Goal: Information Seeking & Learning: Learn about a topic

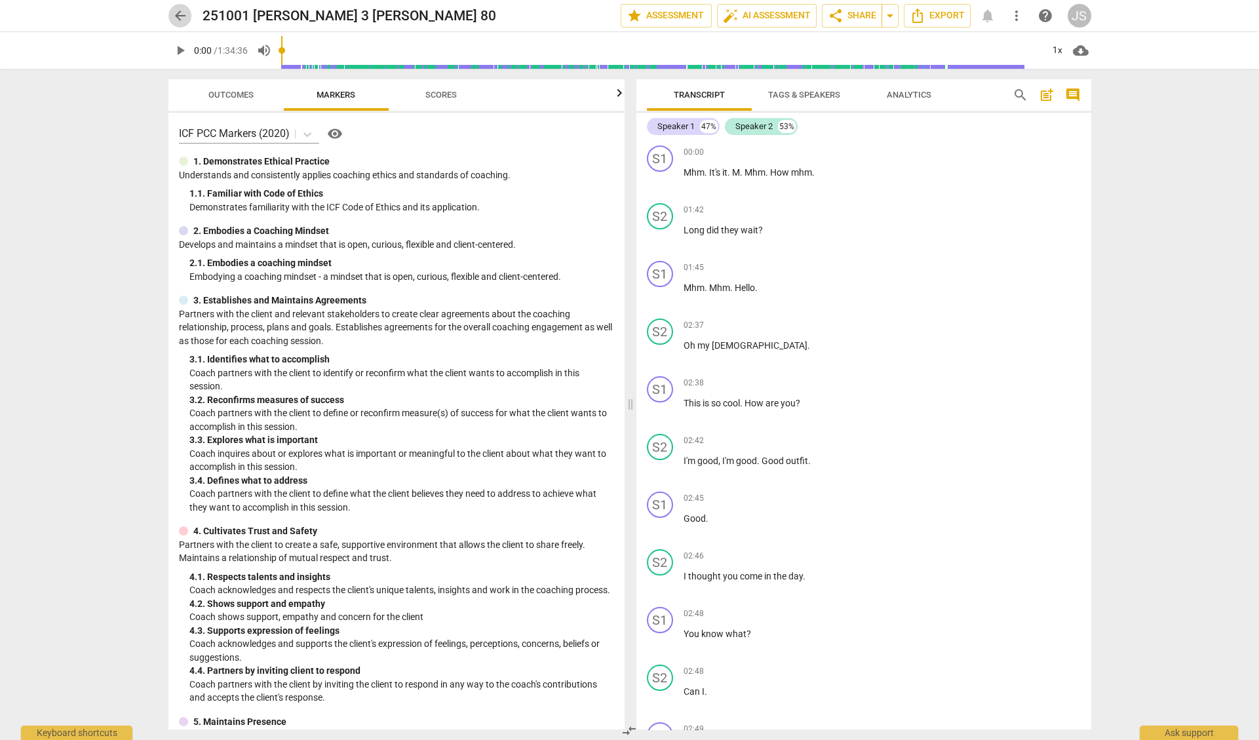
click at [180, 17] on span "arrow_back" at bounding box center [180, 16] width 16 height 16
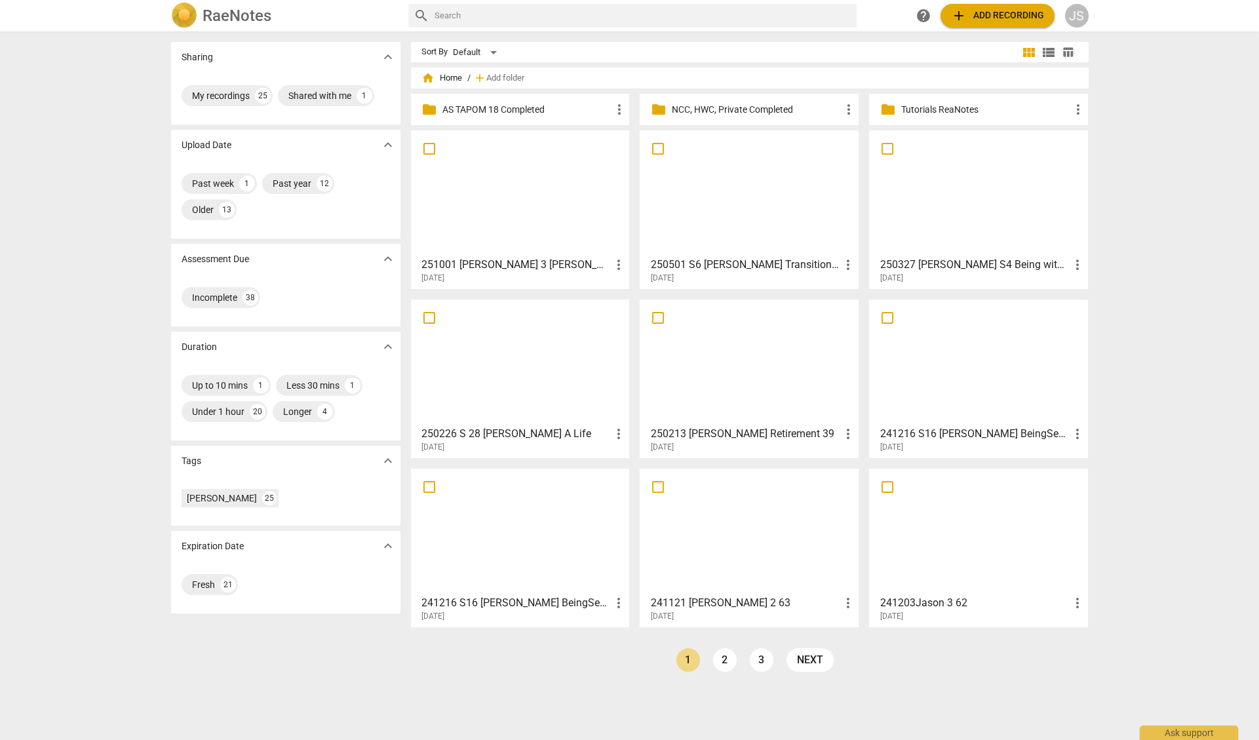
click at [509, 201] on div at bounding box center [520, 193] width 210 height 116
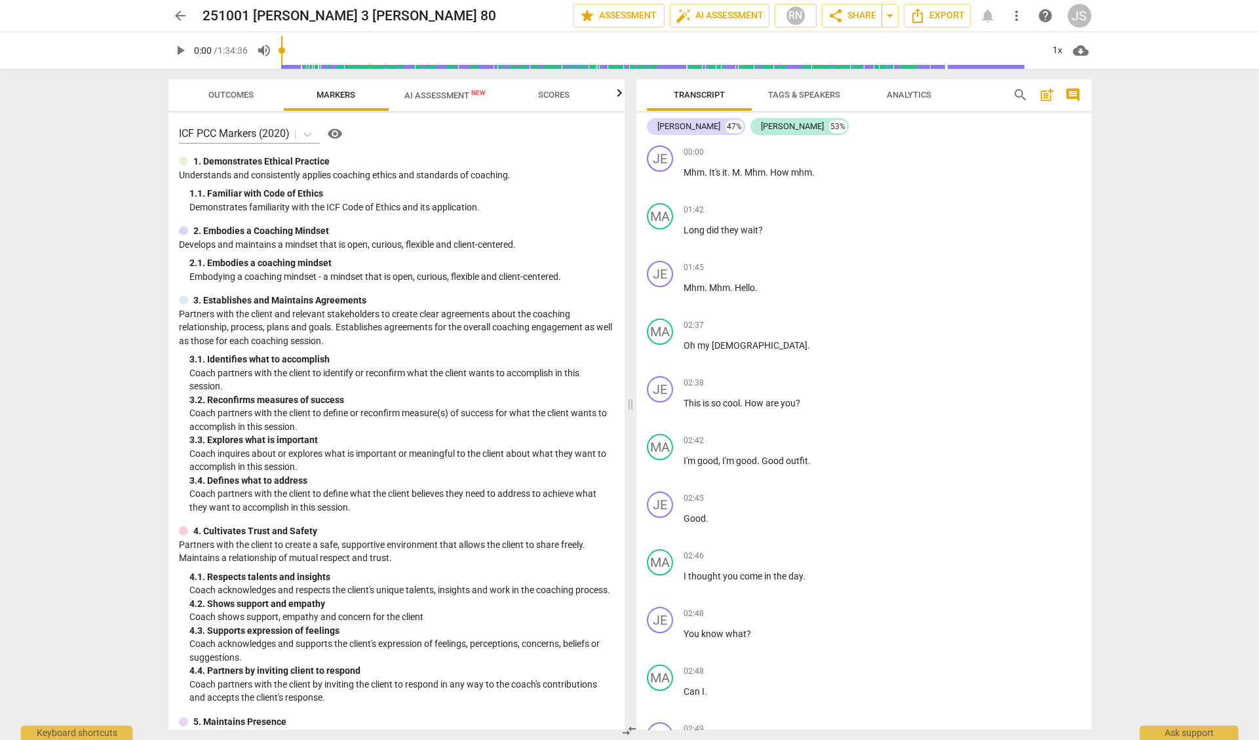
click at [436, 47] on input "range" at bounding box center [661, 50] width 761 height 42
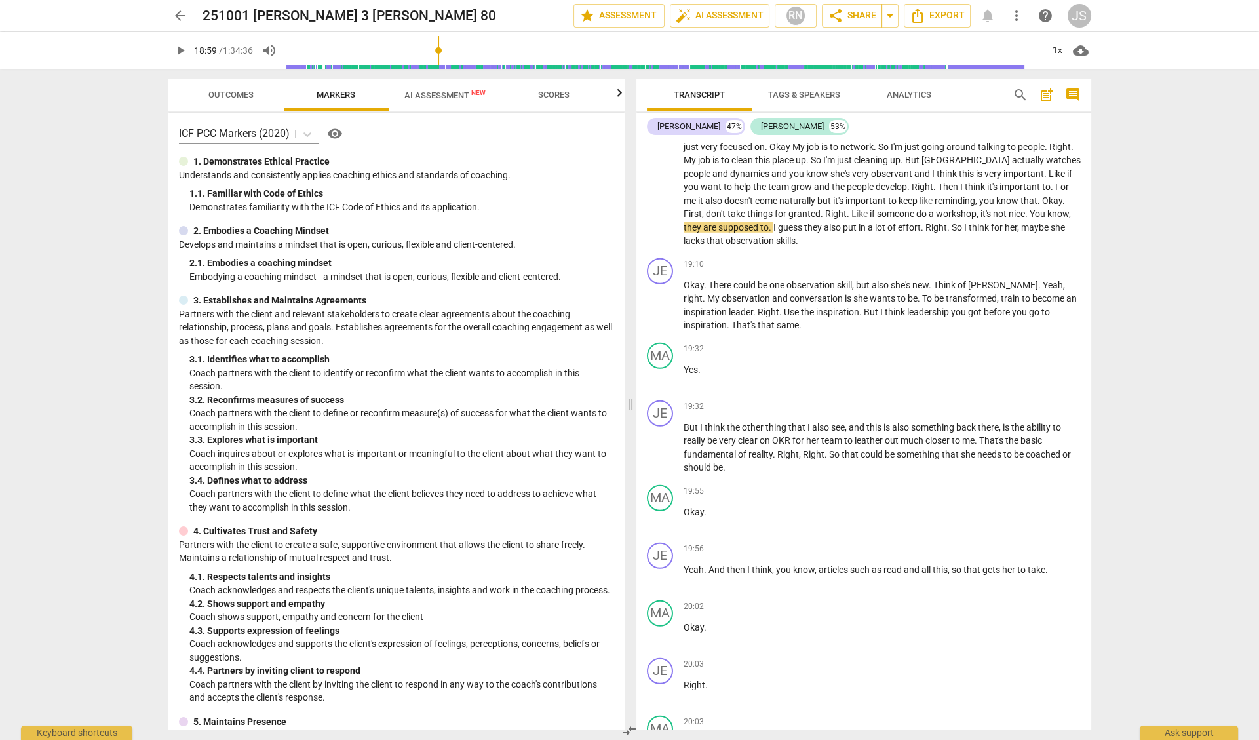
click at [181, 50] on span "play_arrow" at bounding box center [180, 51] width 16 height 16
click at [944, 16] on span "Export" at bounding box center [937, 16] width 55 height 16
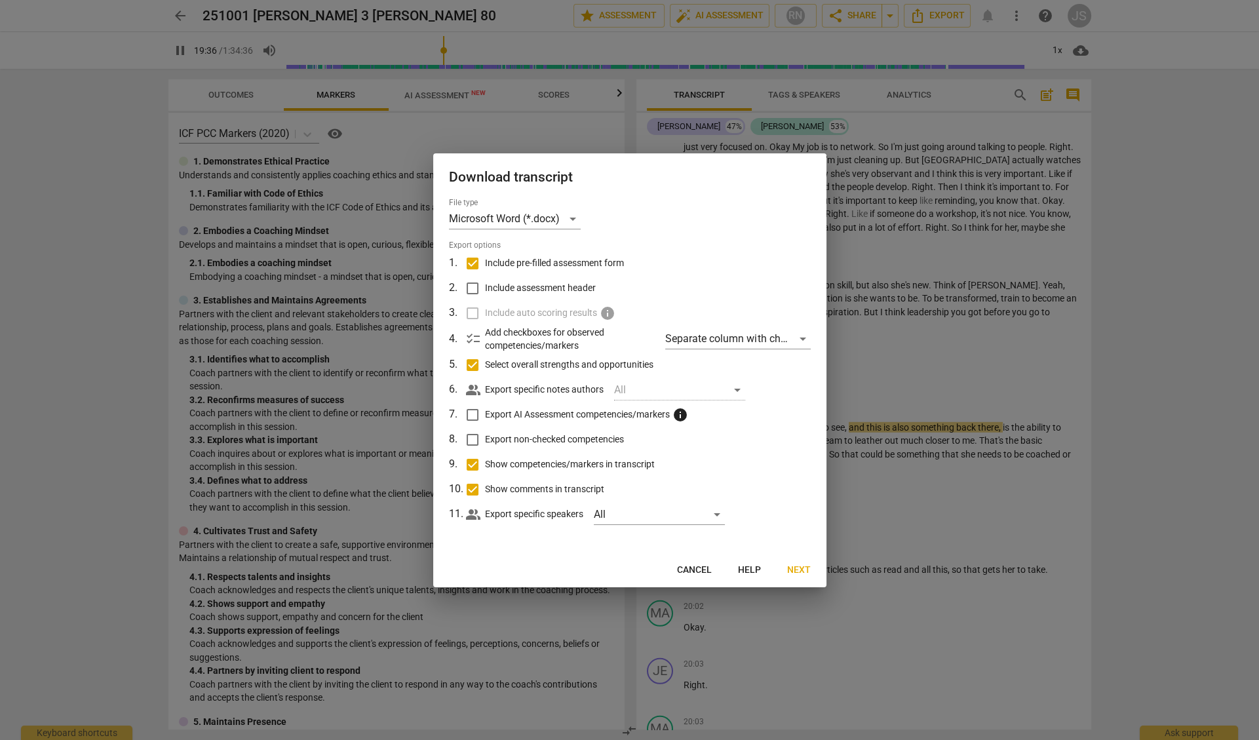
click at [800, 567] on span "Next" at bounding box center [799, 570] width 24 height 13
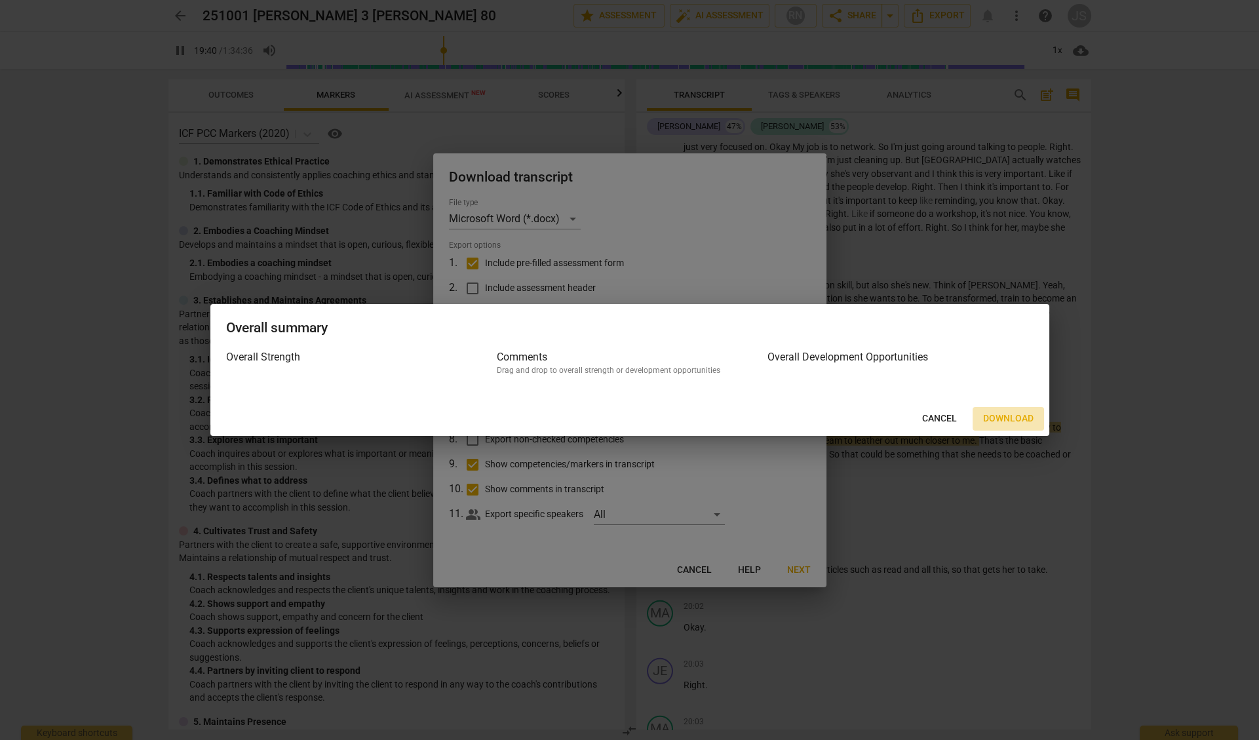
click at [1007, 419] on span "Download" at bounding box center [1008, 418] width 50 height 13
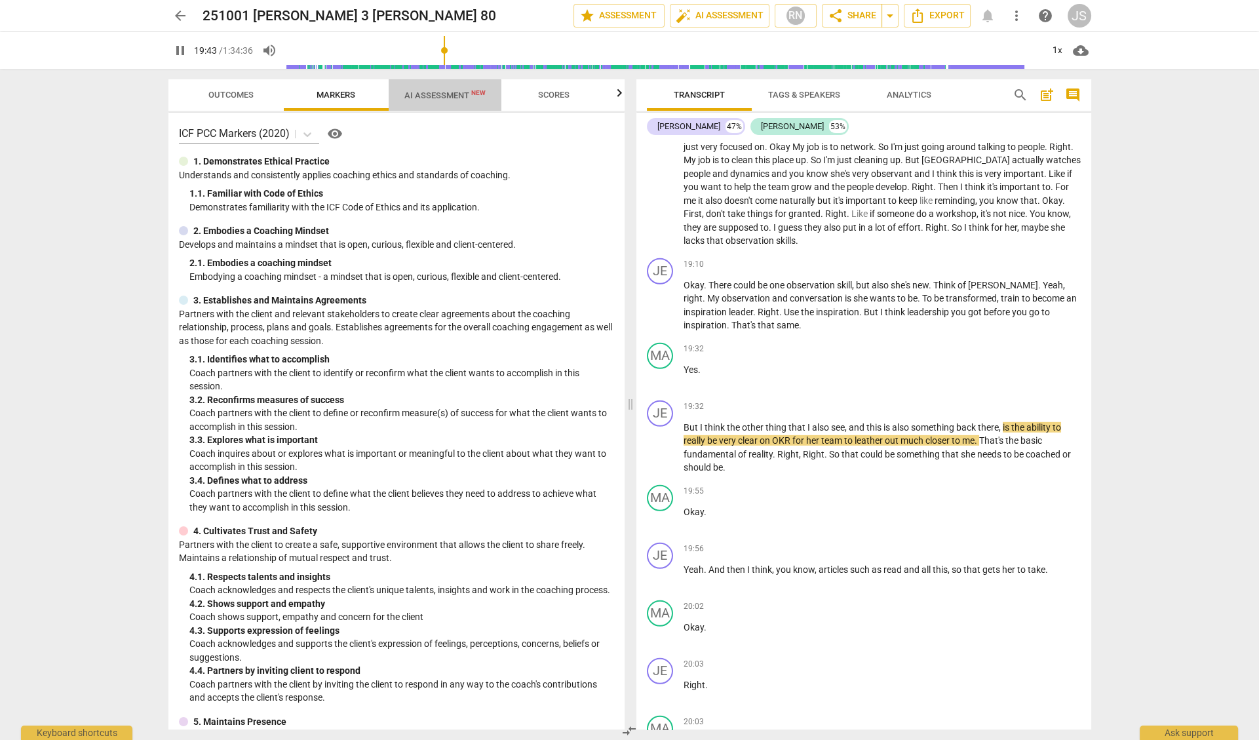
click at [415, 96] on span "AI Assessment New" at bounding box center [444, 95] width 81 height 10
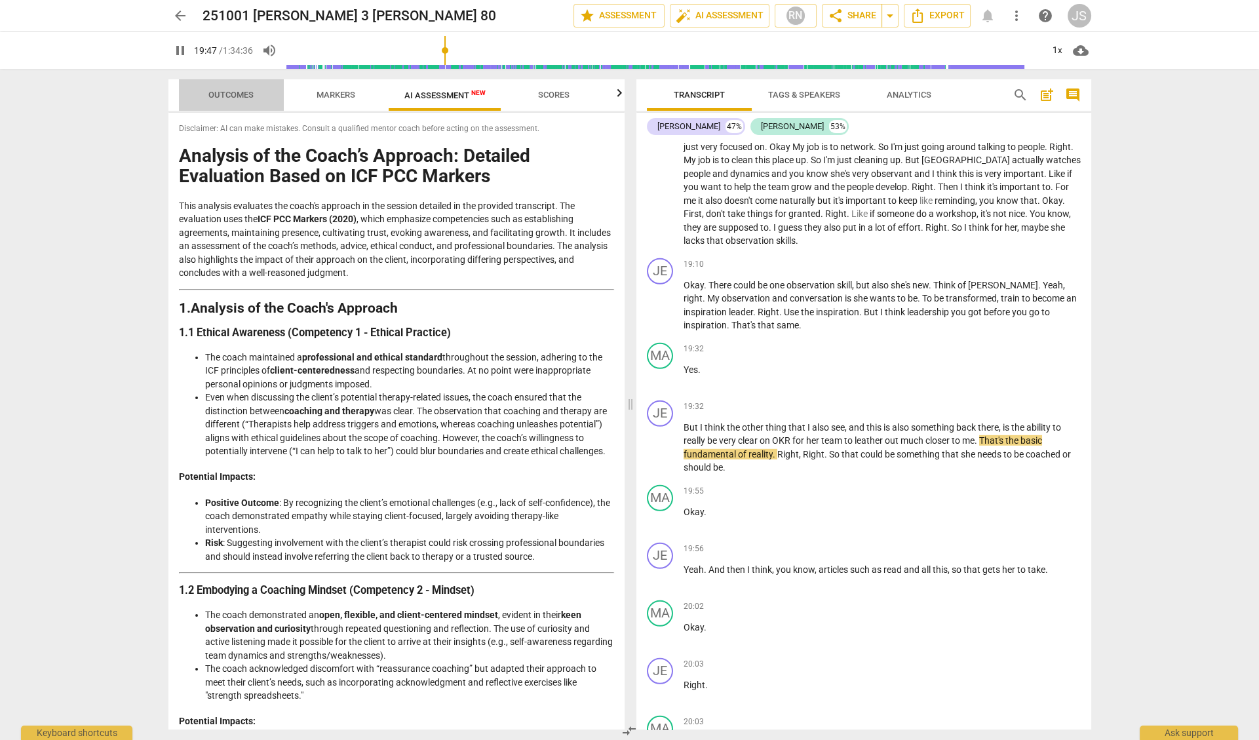
click at [240, 96] on span "Outcomes" at bounding box center [230, 95] width 45 height 10
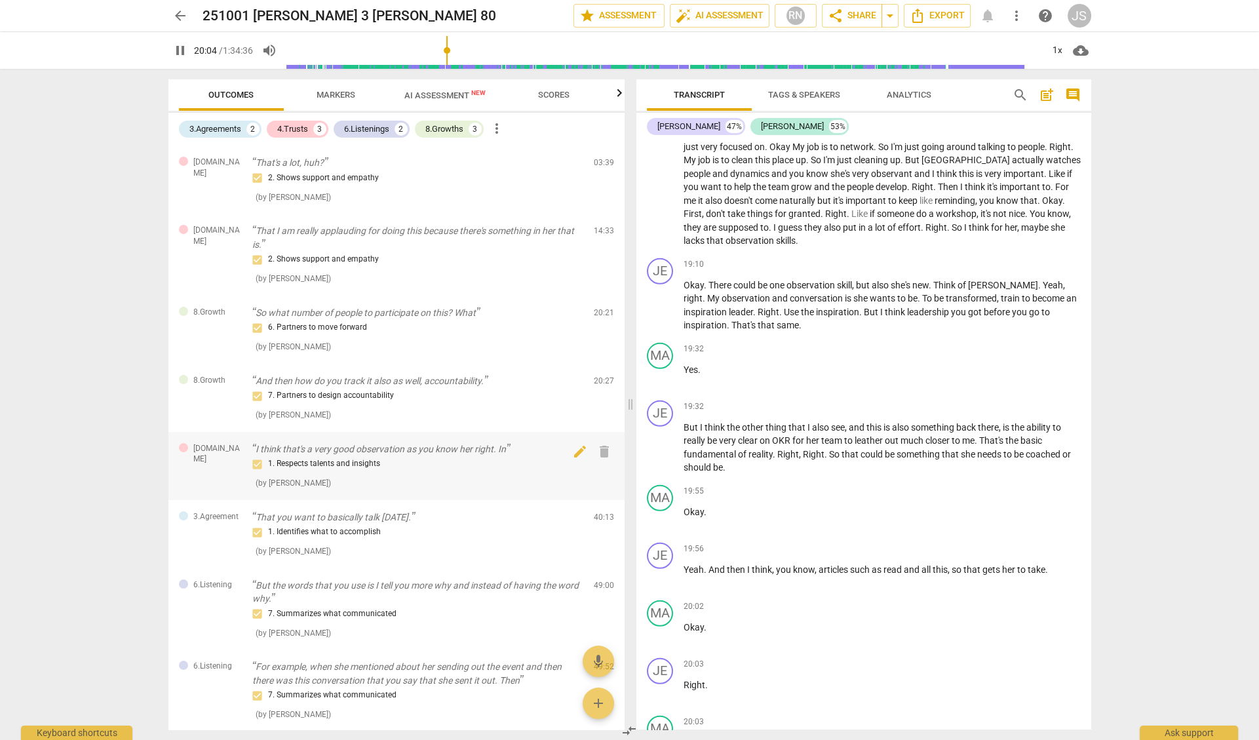
type input "1204"
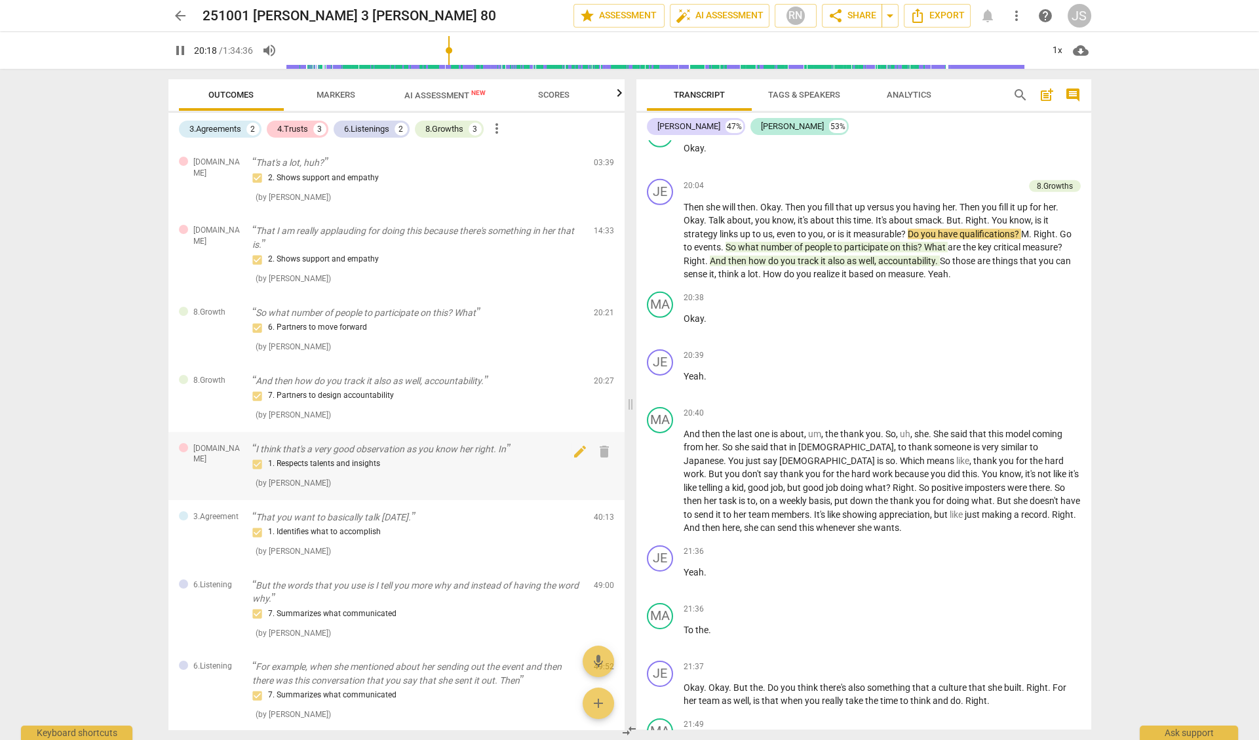
click at [0, 0] on html "arrow_back 251001 [PERSON_NAME] 3 [PERSON_NAME] 80 edit star Assessment auto_fi…" at bounding box center [629, 0] width 1259 height 0
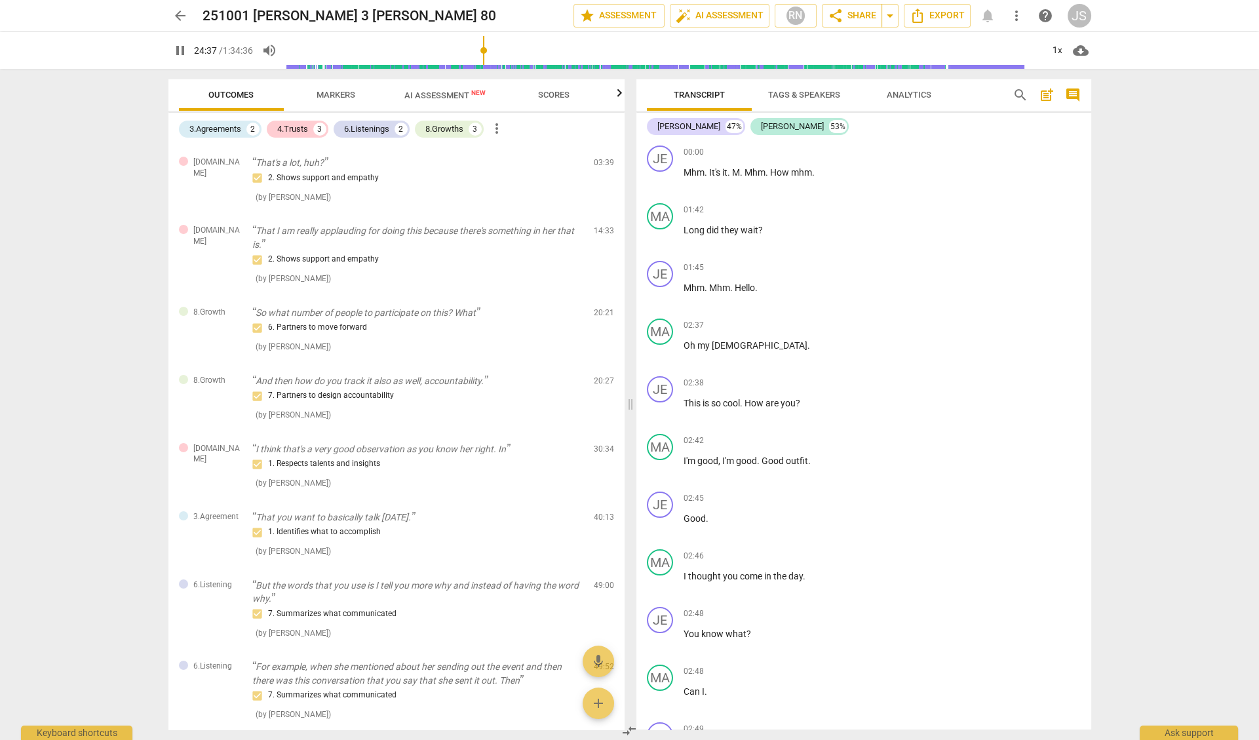
scroll to position [0, 0]
click at [439, 96] on span "AI Assessment New" at bounding box center [444, 95] width 81 height 10
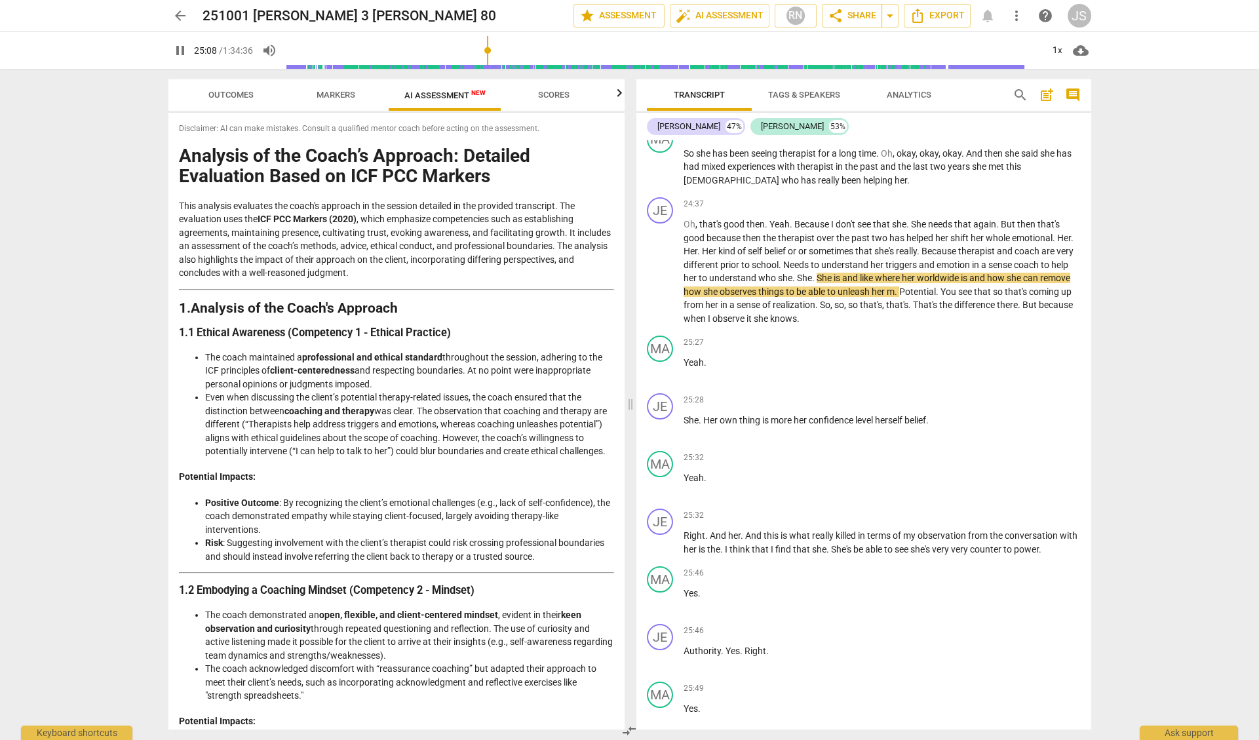
click at [550, 98] on span "Scores" at bounding box center [553, 95] width 31 height 10
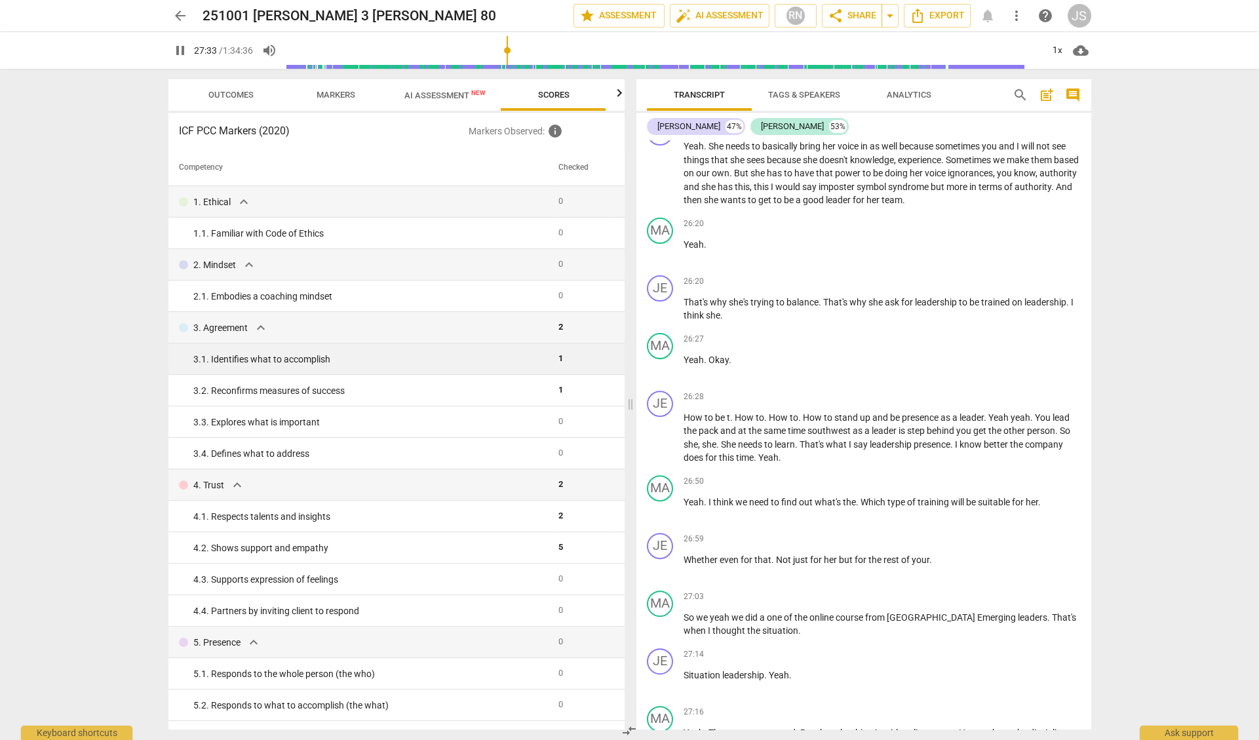
scroll to position [11240, 0]
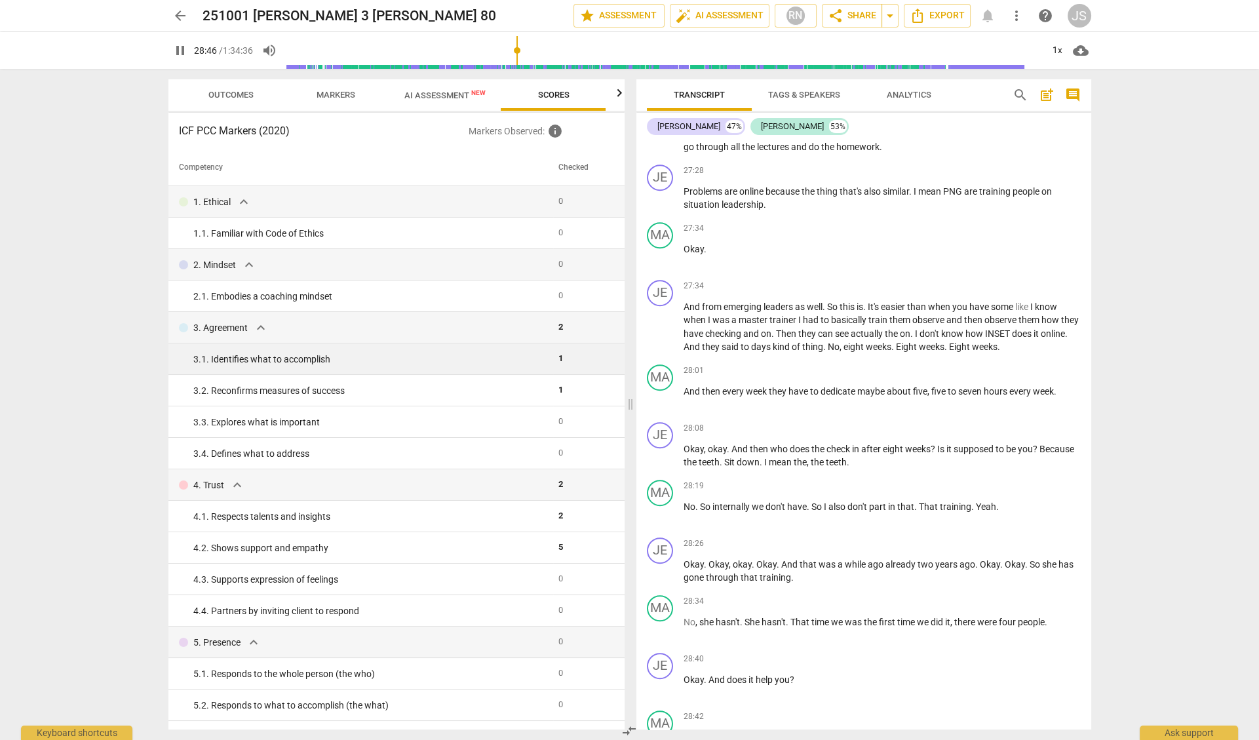
type input "1727"
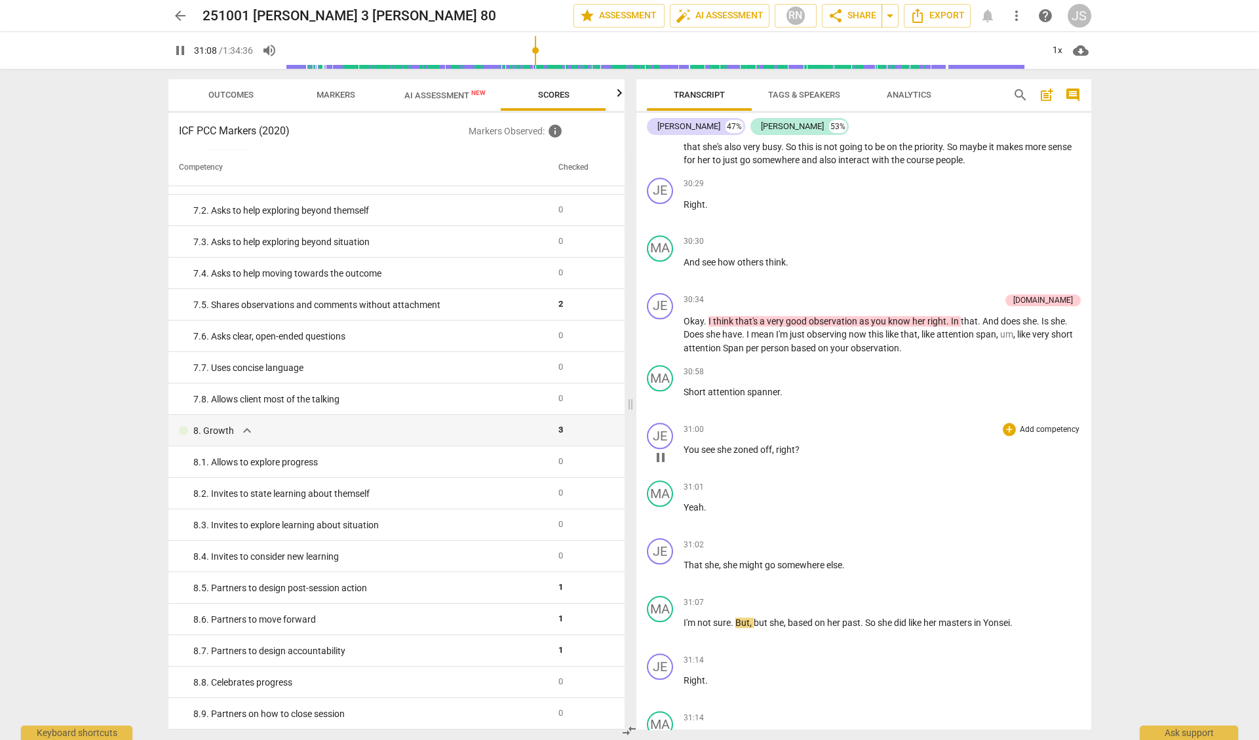
scroll to position [12368, 0]
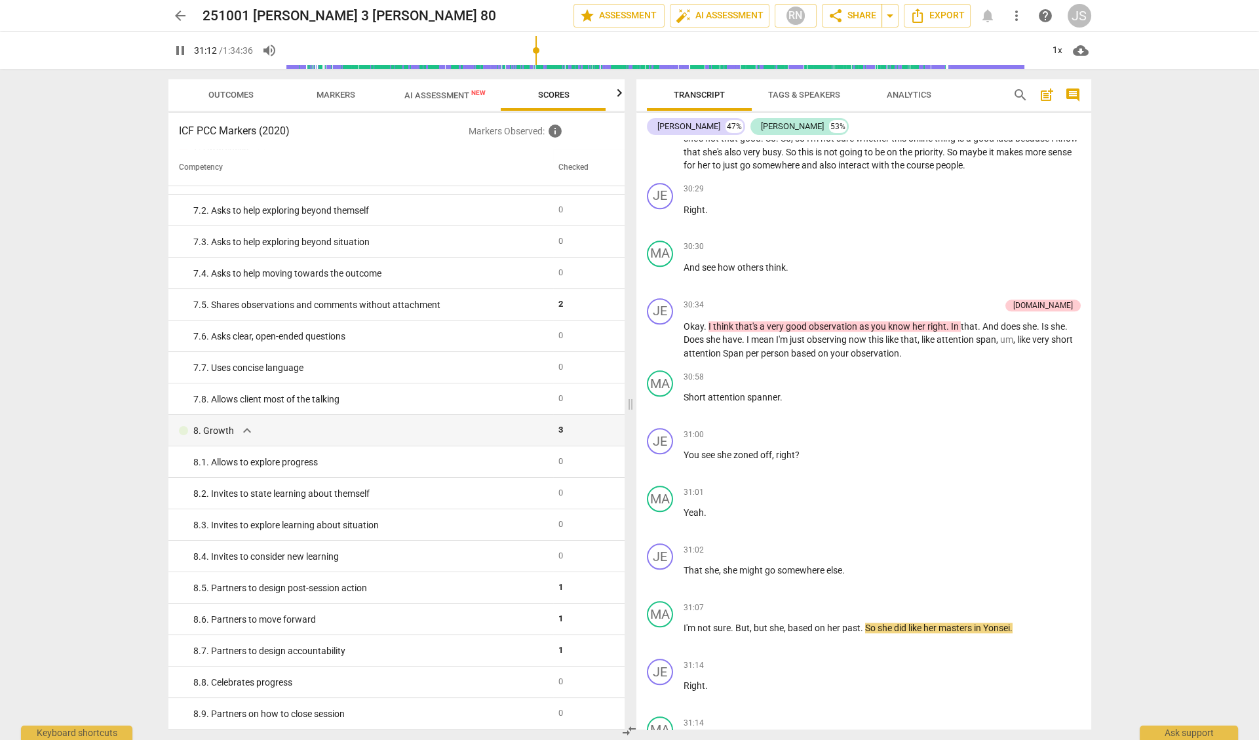
click at [180, 47] on span "pause" at bounding box center [180, 51] width 16 height 16
type input "1873"
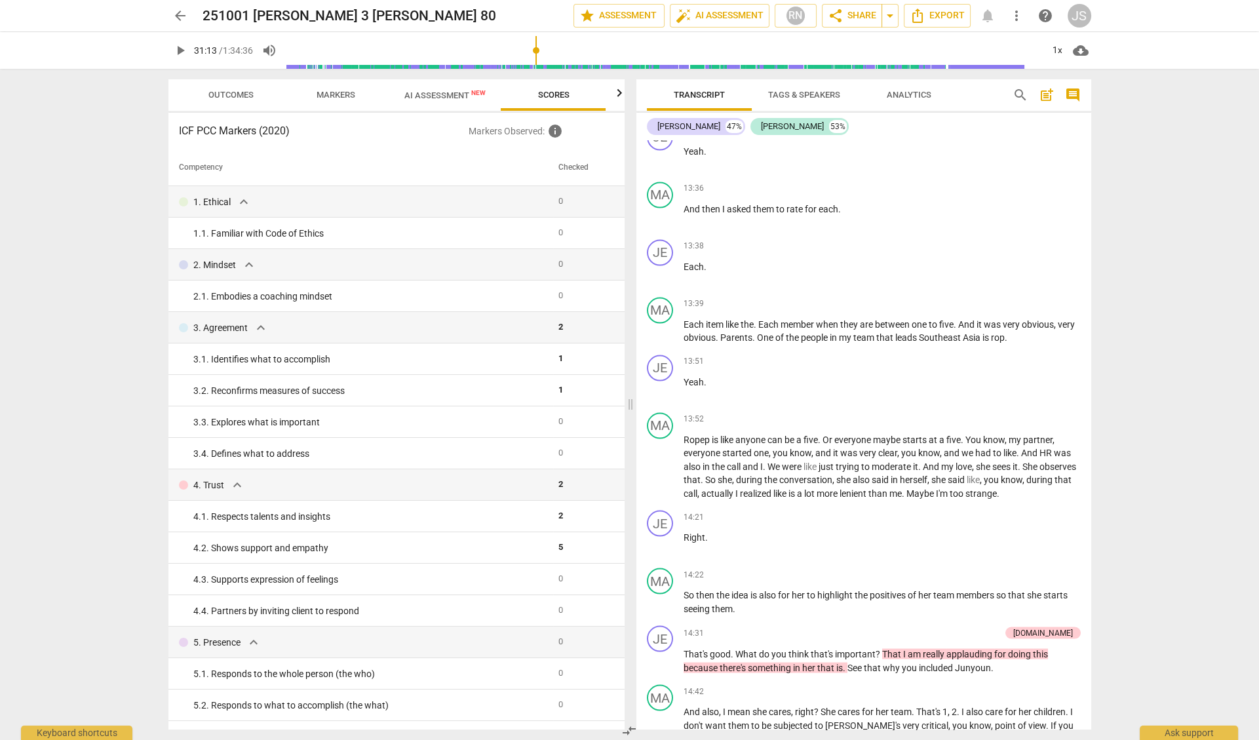
scroll to position [0, 0]
click at [219, 94] on span "Outcomes" at bounding box center [230, 95] width 45 height 10
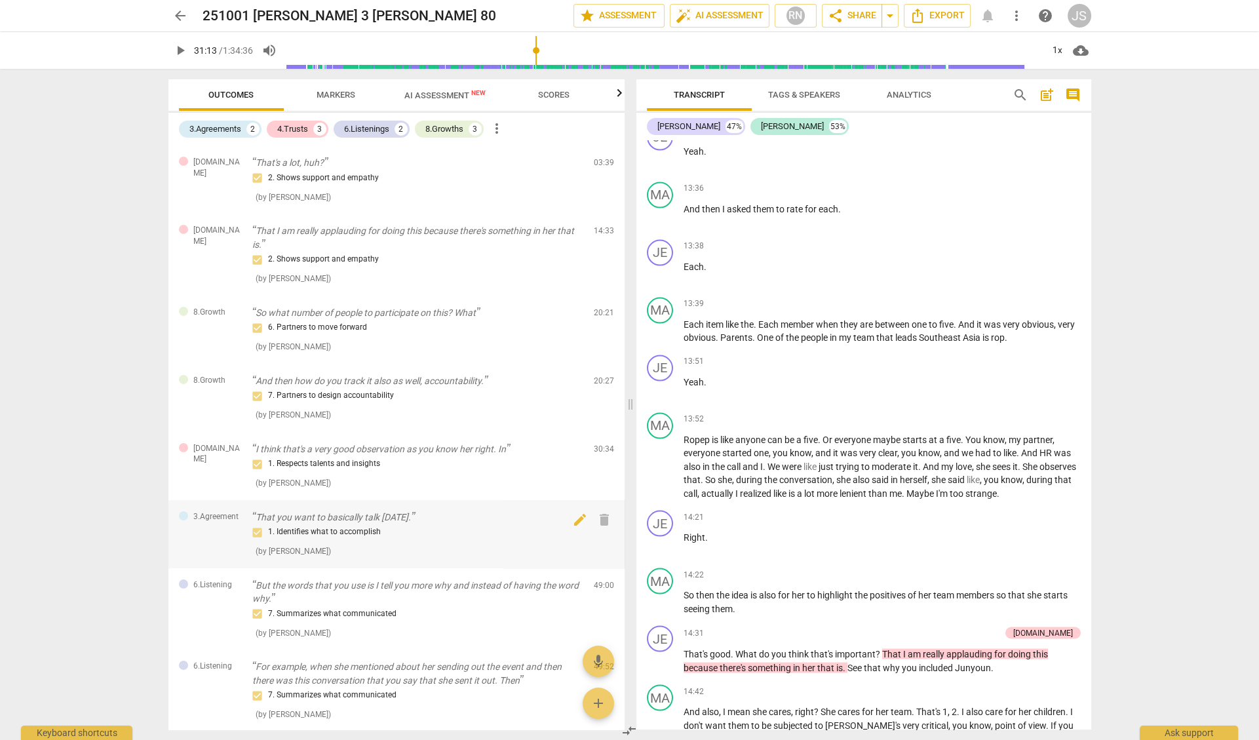
click at [340, 526] on div "1. Identifies what to accomplish" at bounding box center [417, 532] width 331 height 16
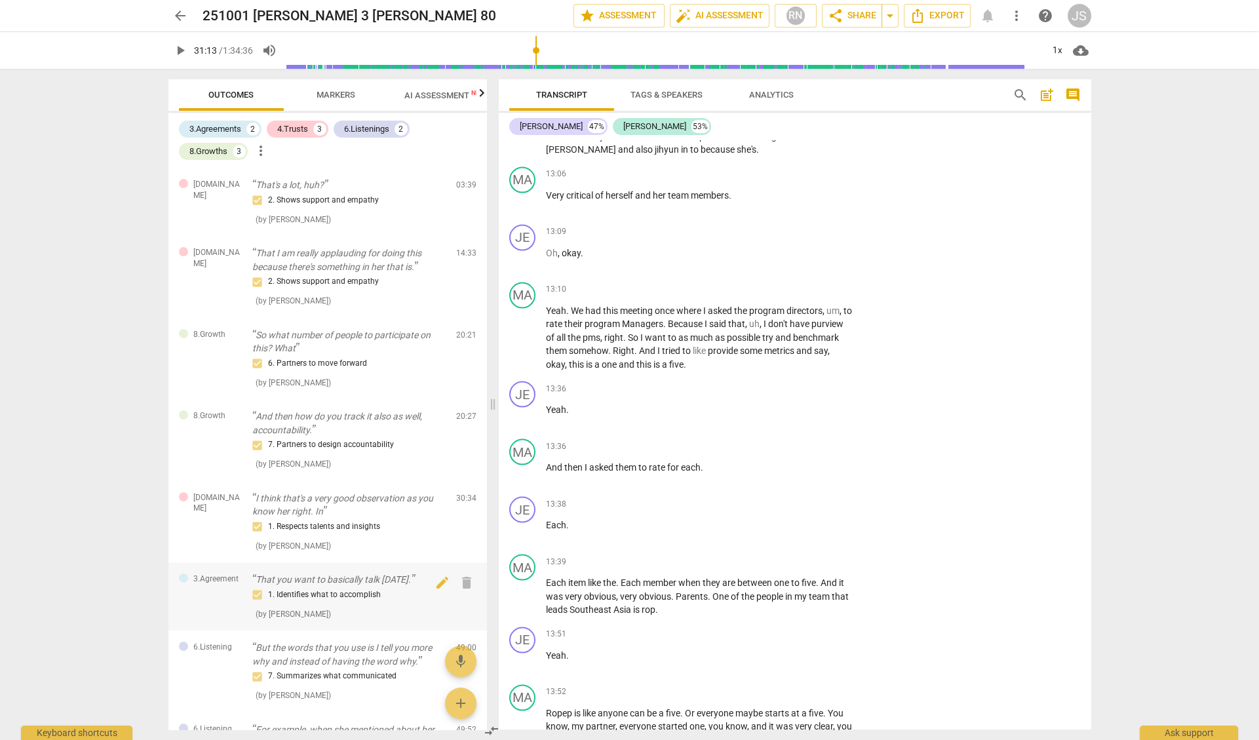
scroll to position [18080, 0]
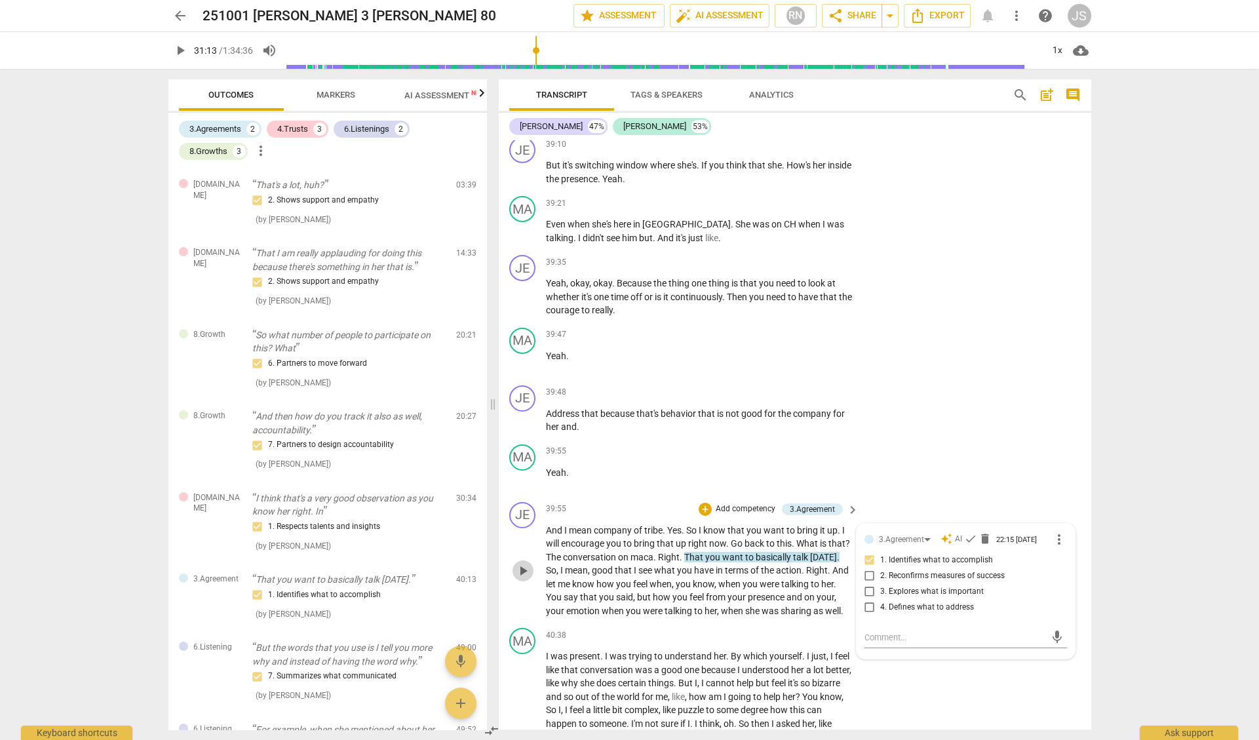
click at [522, 563] on span "play_arrow" at bounding box center [523, 571] width 16 height 16
click at [644, 538] on span "bring" at bounding box center [645, 543] width 23 height 10
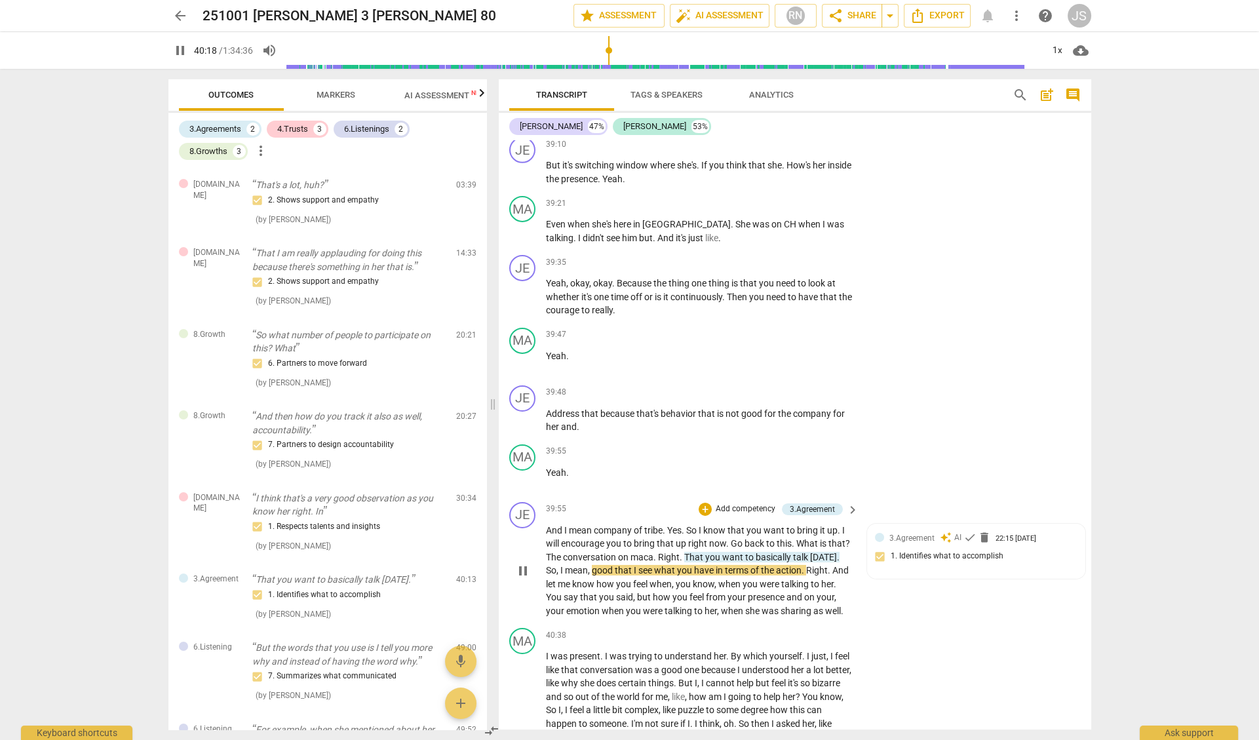
click at [644, 538] on span "bring" at bounding box center [645, 543] width 23 height 10
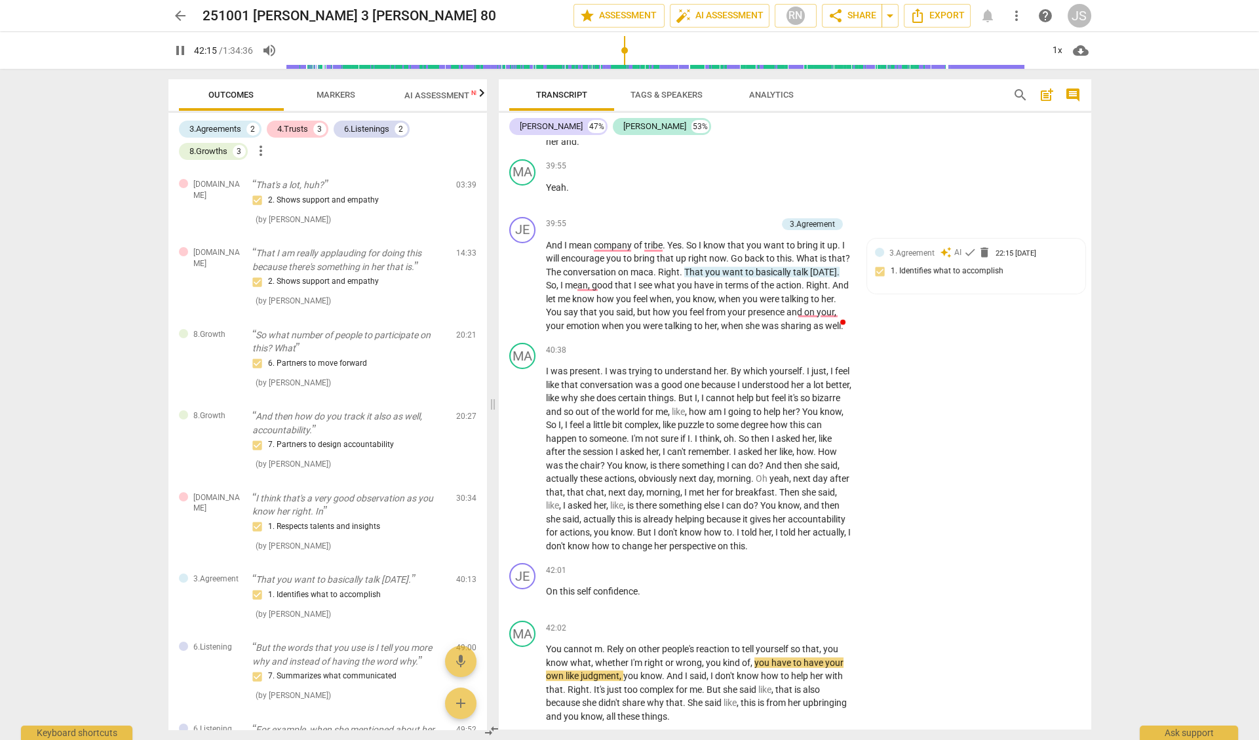
scroll to position [18366, 0]
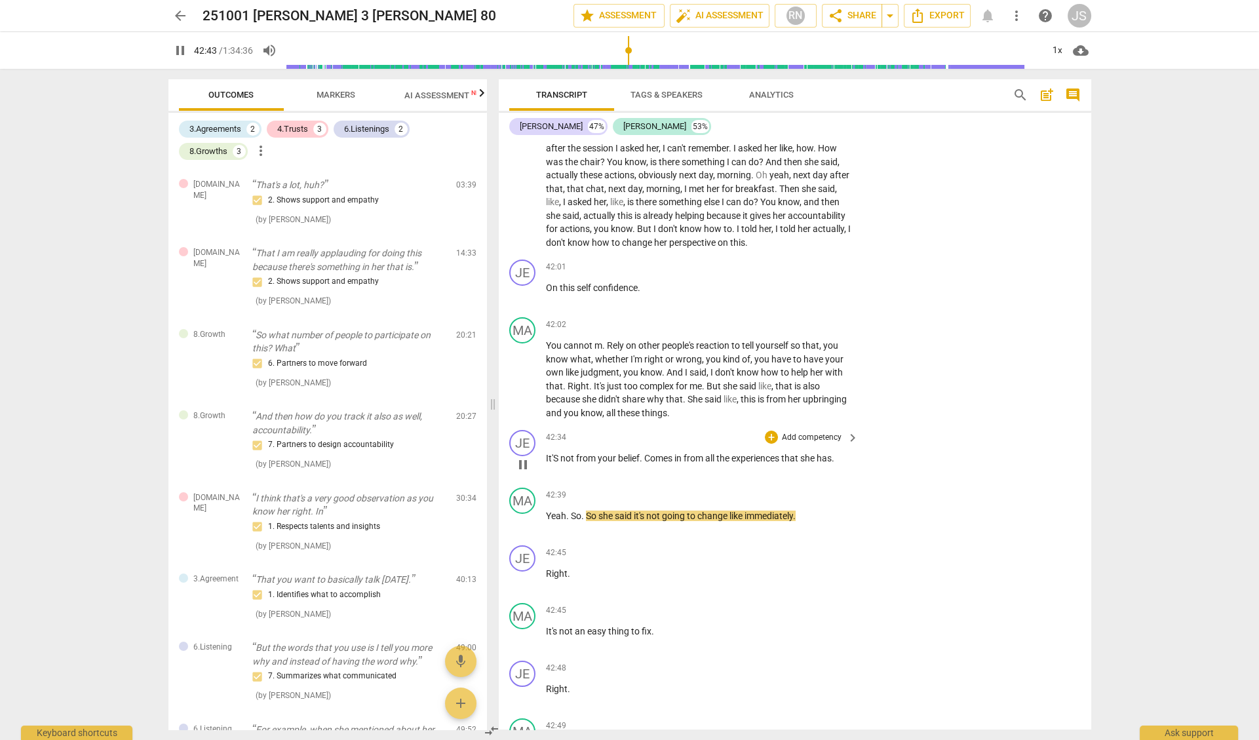
scroll to position [18670, 0]
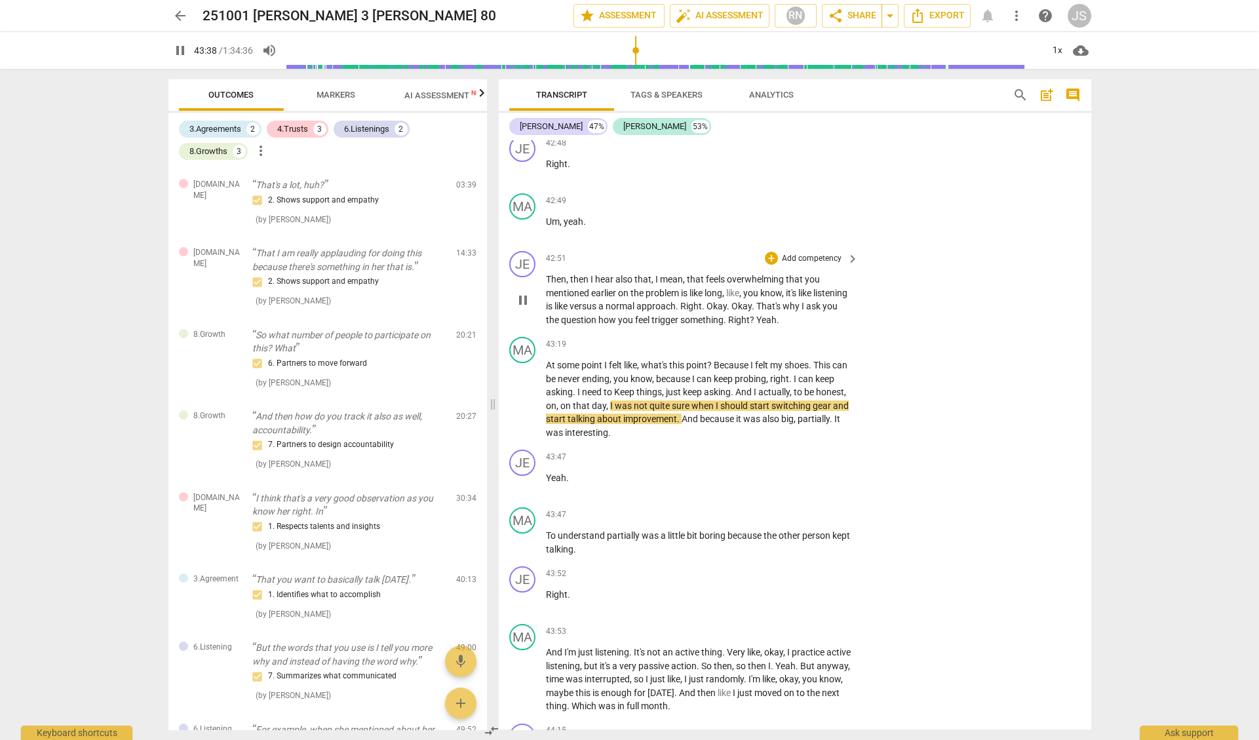
scroll to position [19195, 0]
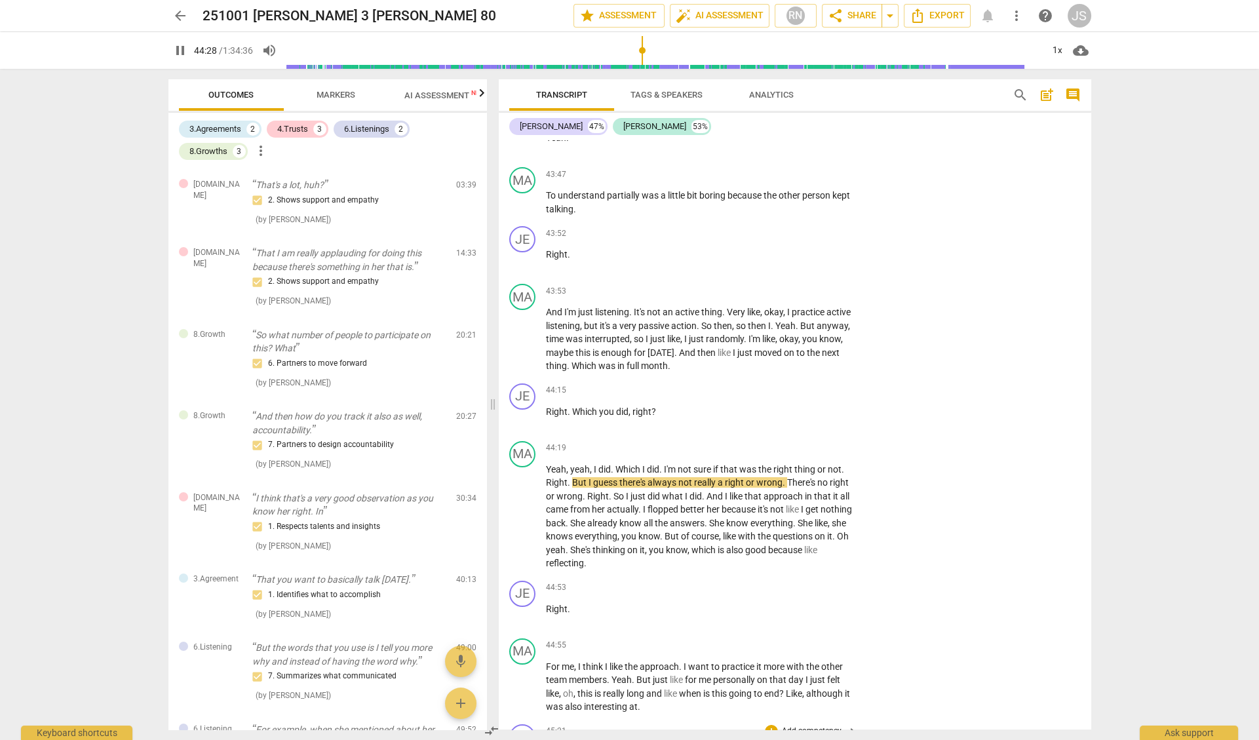
scroll to position [19534, 0]
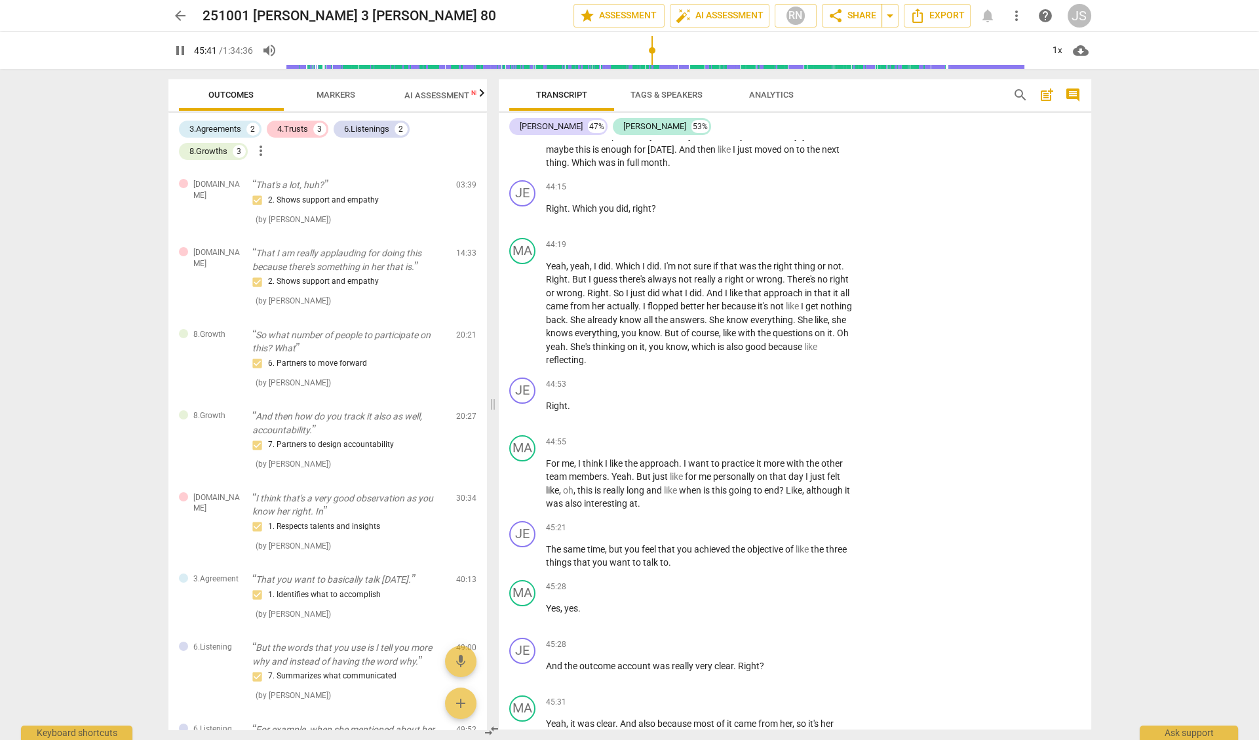
scroll to position [19740, 0]
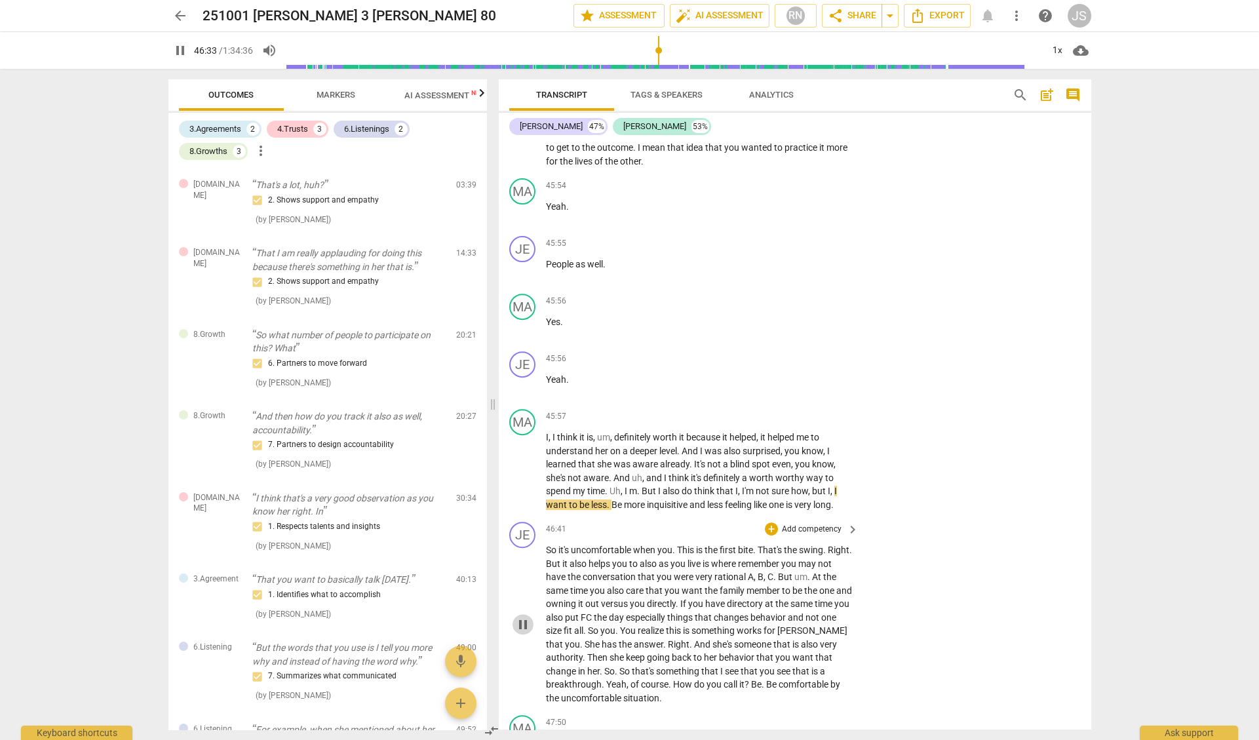
click at [522, 617] on span "pause" at bounding box center [523, 625] width 16 height 16
click at [522, 617] on span "play_arrow" at bounding box center [523, 625] width 16 height 16
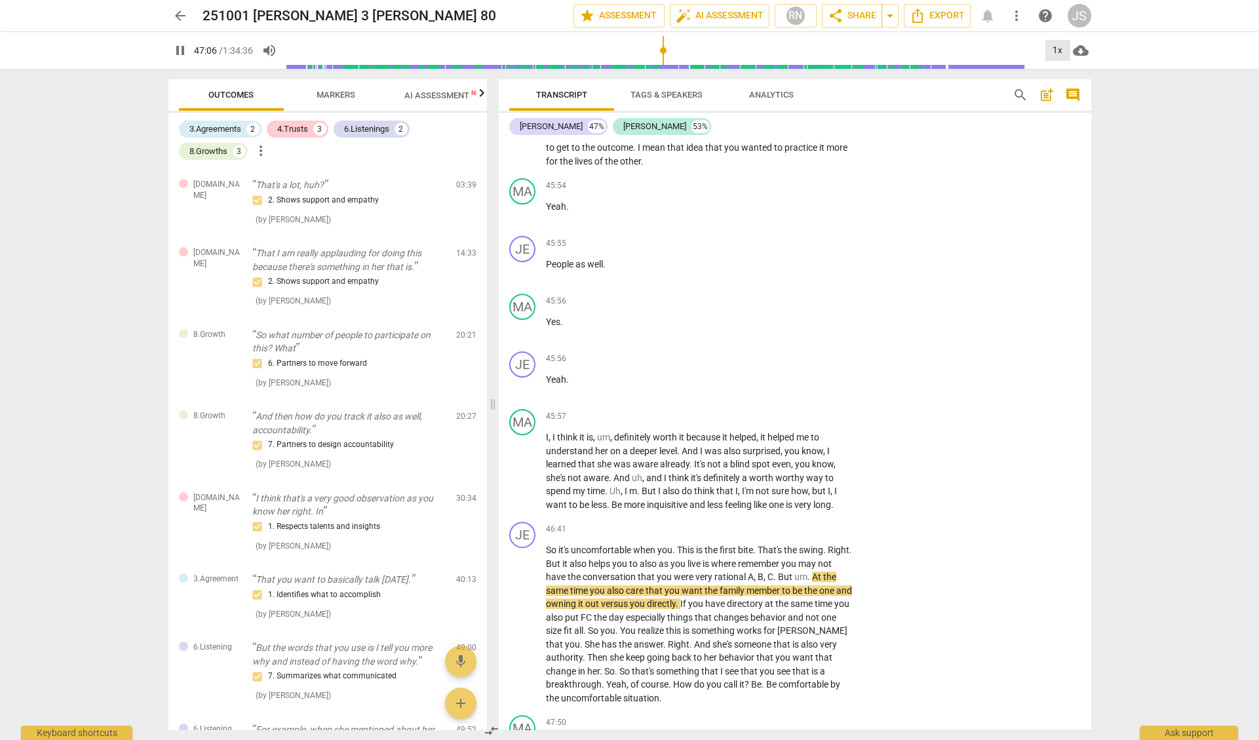
click at [1062, 50] on div "1x" at bounding box center [1057, 50] width 25 height 21
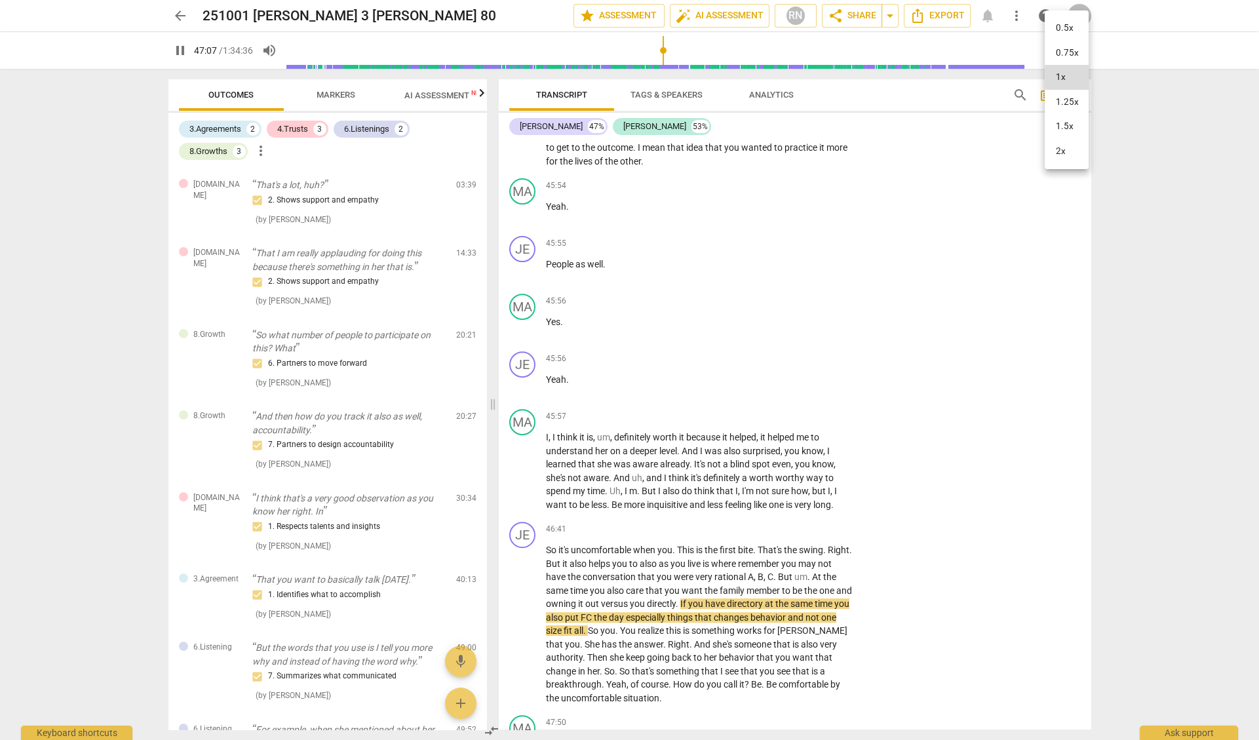
click at [1056, 128] on li "1.5x" at bounding box center [1067, 126] width 44 height 25
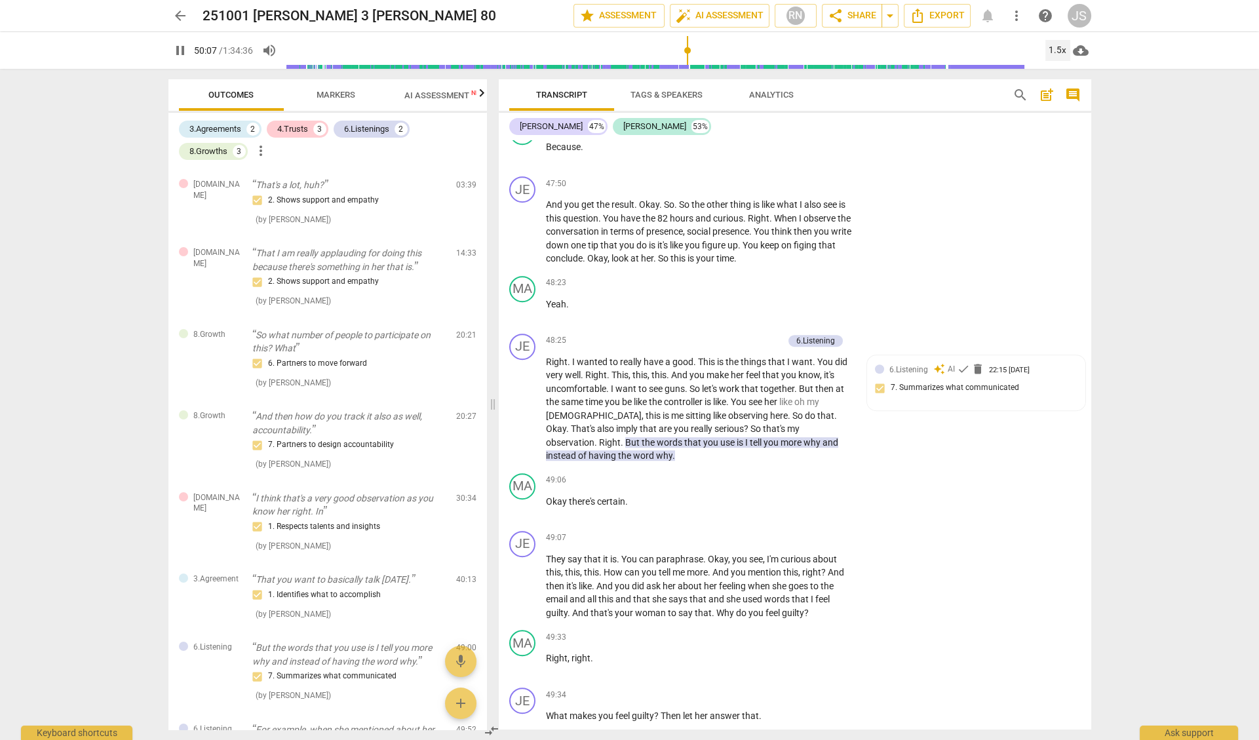
scroll to position [21573, 0]
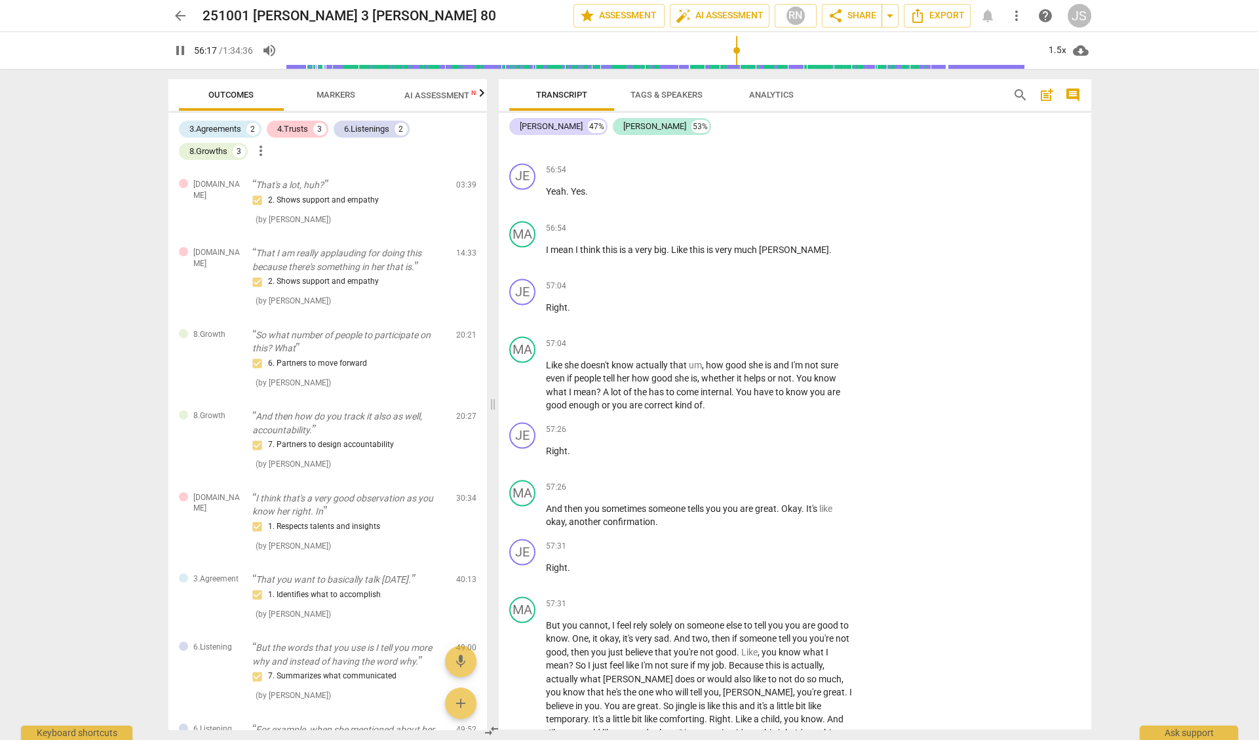
scroll to position [24075, 0]
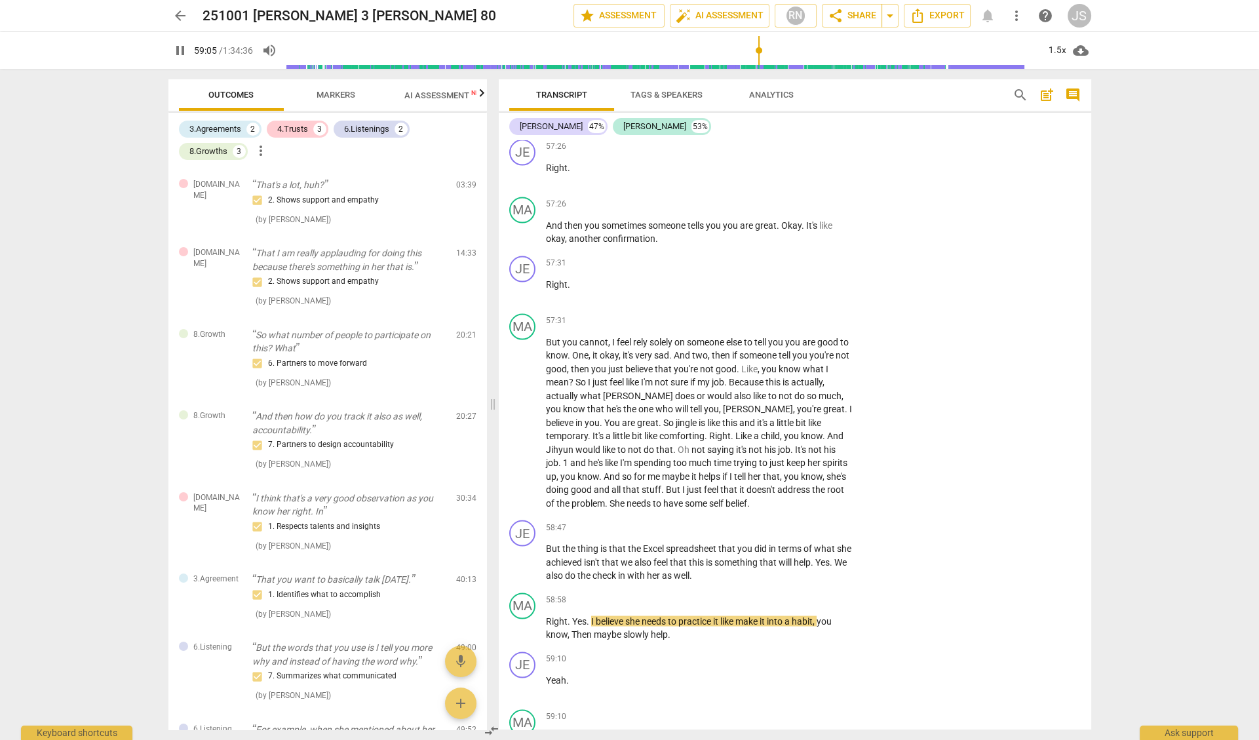
scroll to position [24352, 0]
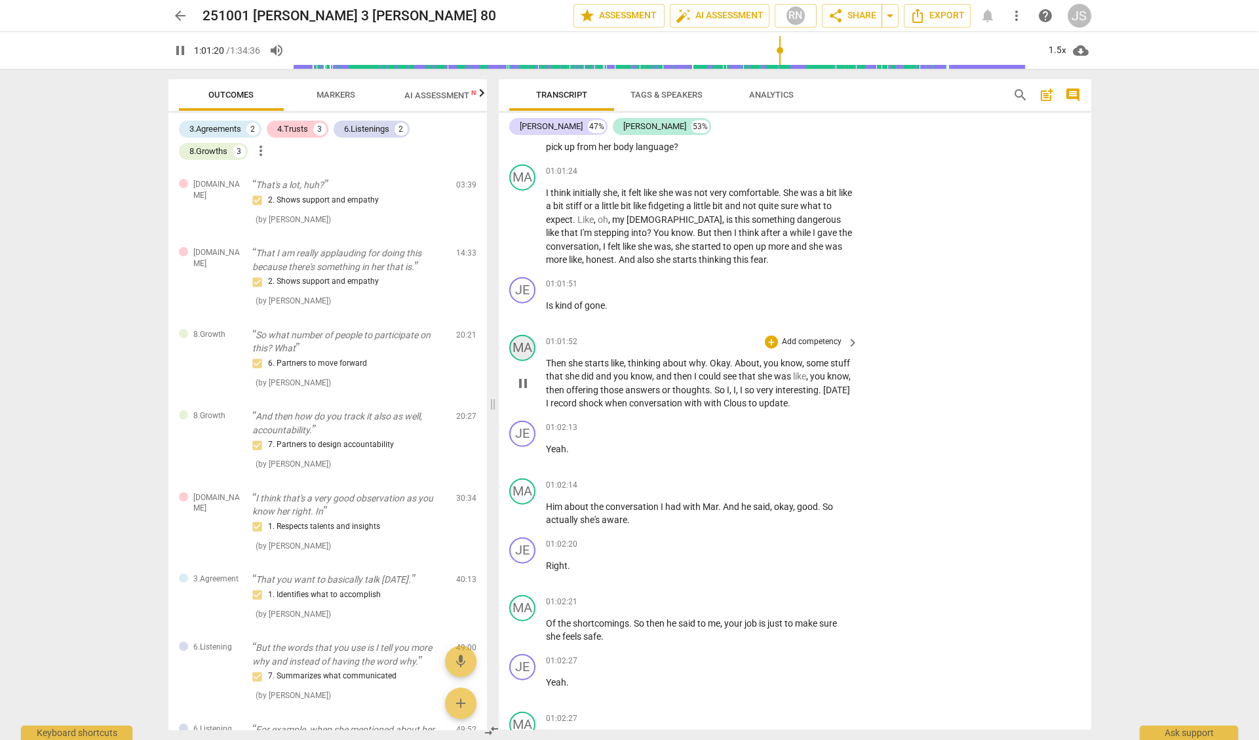
scroll to position [25620, 0]
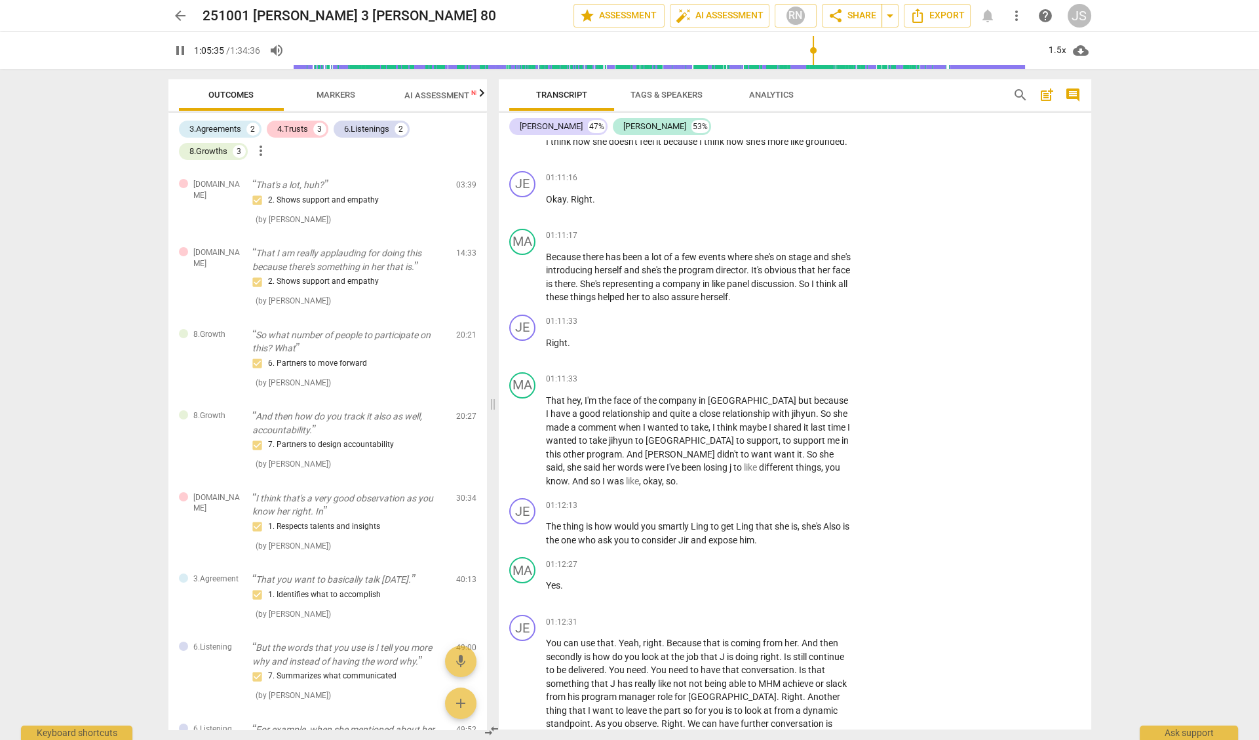
scroll to position [29174, 0]
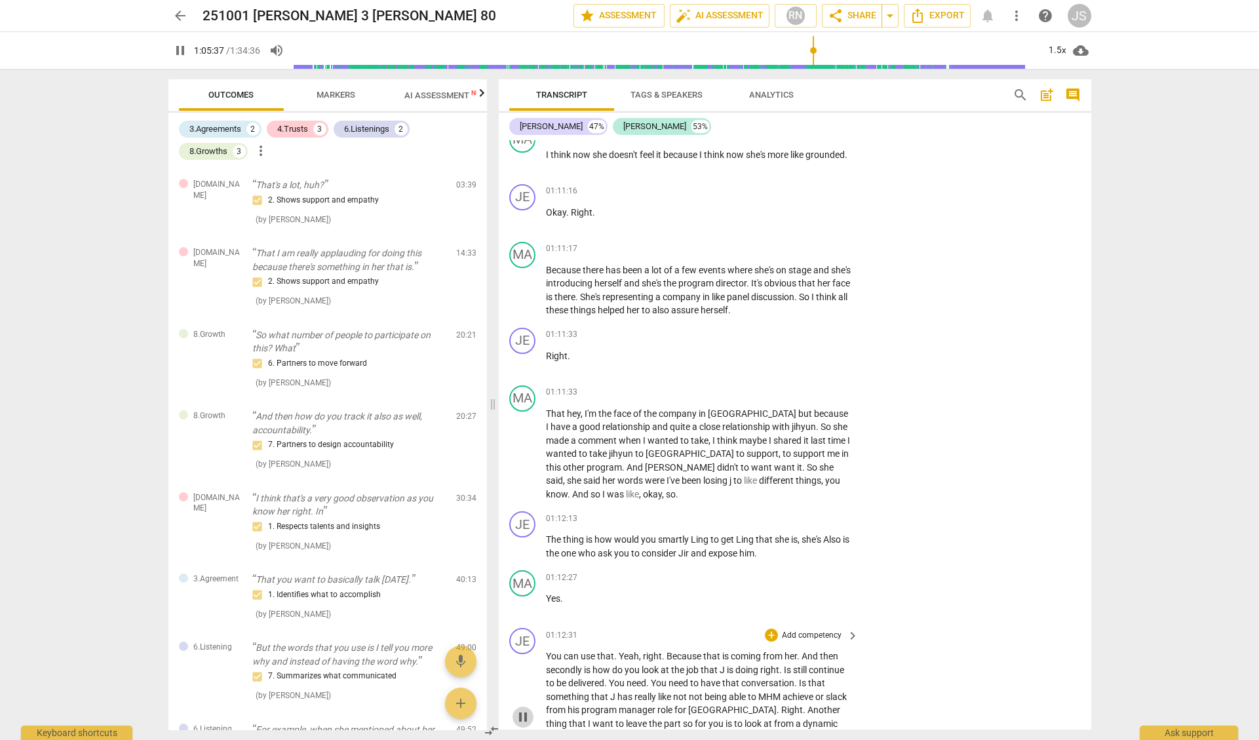
click at [527, 709] on span "pause" at bounding box center [523, 717] width 16 height 16
click at [527, 709] on span "play_arrow" at bounding box center [523, 717] width 16 height 16
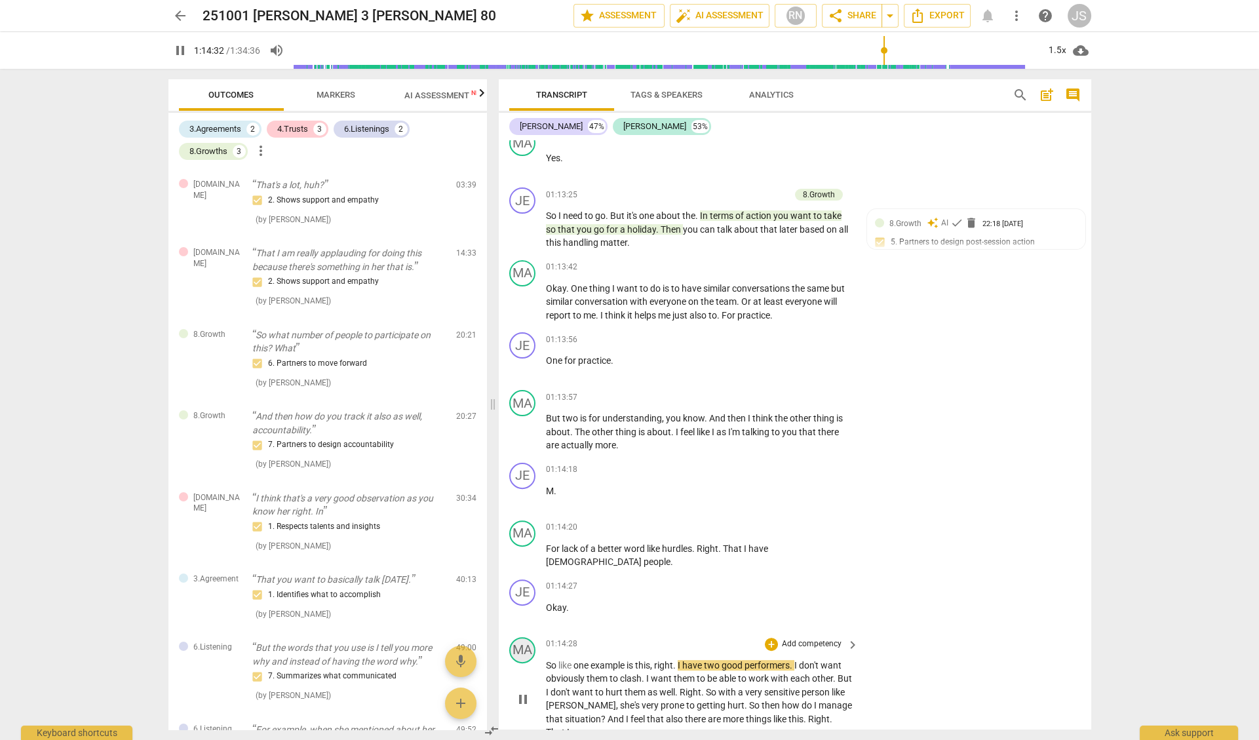
scroll to position [29839, 0]
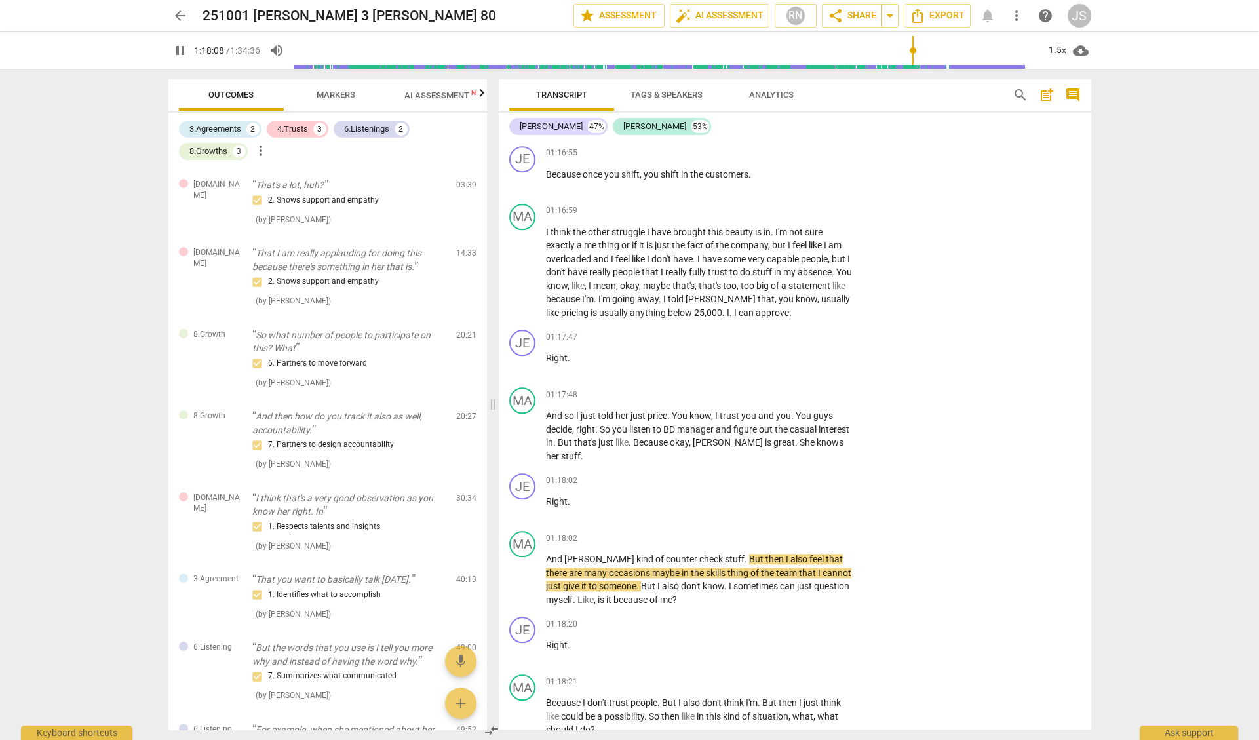
scroll to position [31834, 0]
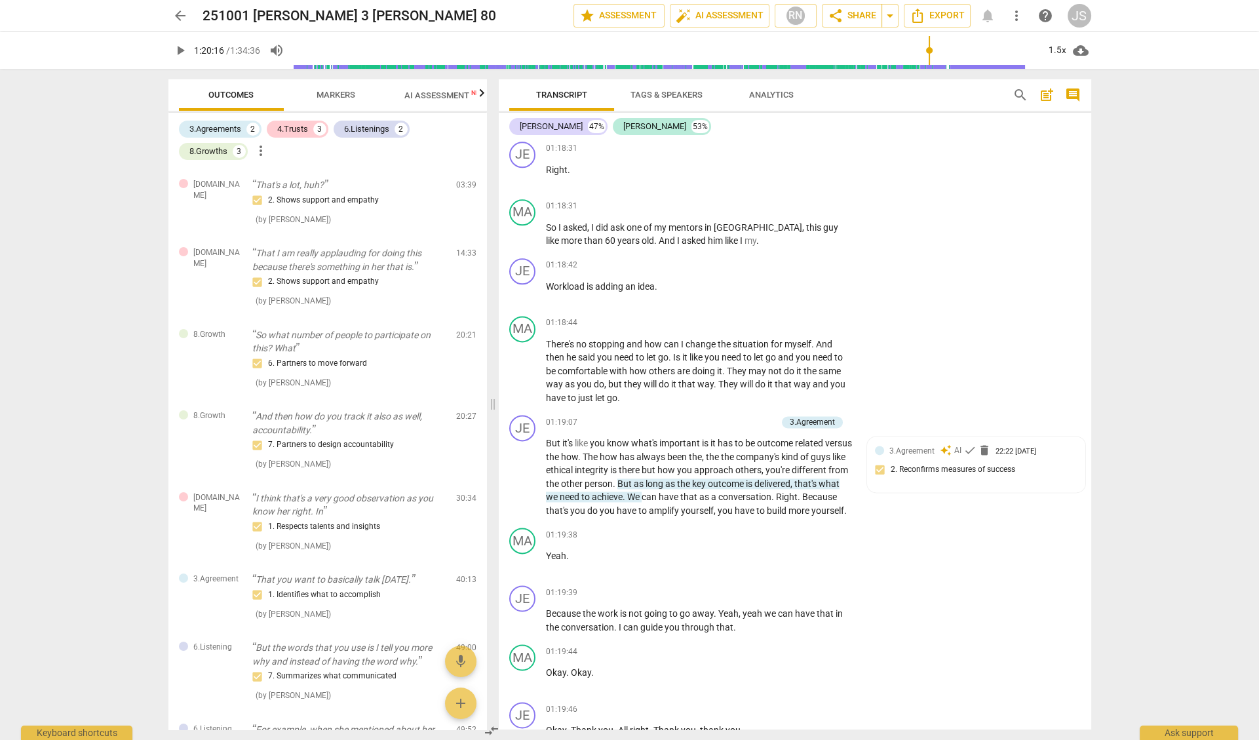
type input "4816"
